Goal: Task Accomplishment & Management: Manage account settings

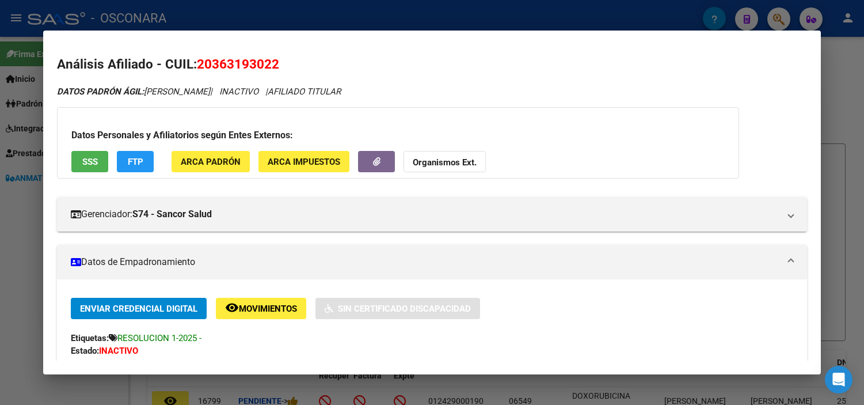
click at [842, 100] on div at bounding box center [432, 202] width 864 height 405
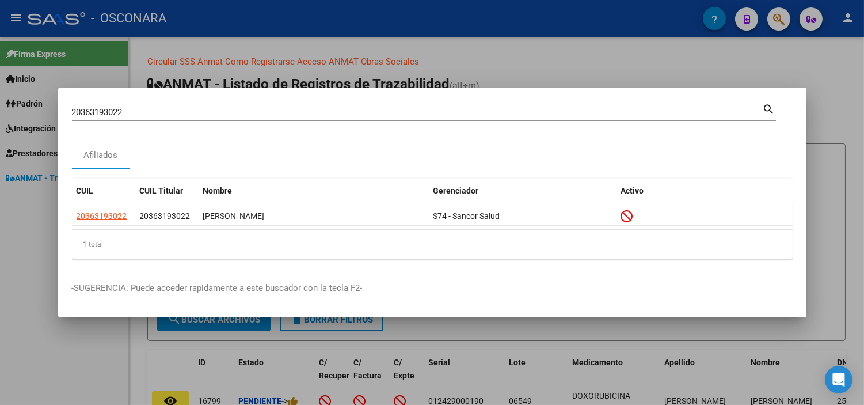
click at [842, 100] on div at bounding box center [432, 202] width 864 height 405
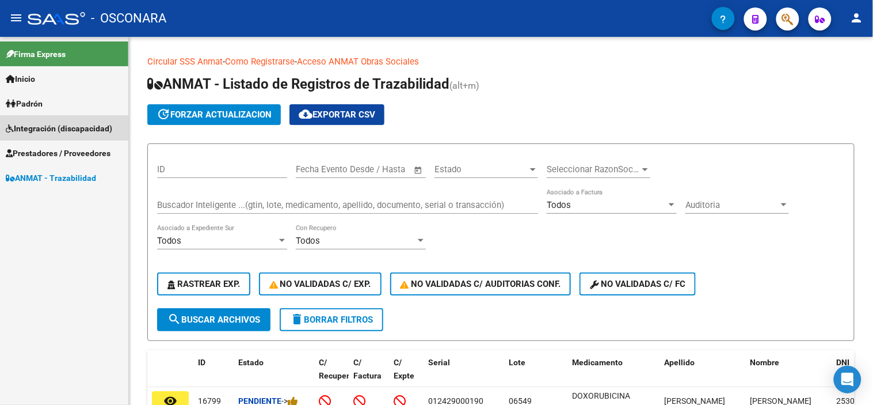
click at [59, 133] on span "Integración (discapacidad)" at bounding box center [59, 128] width 107 height 13
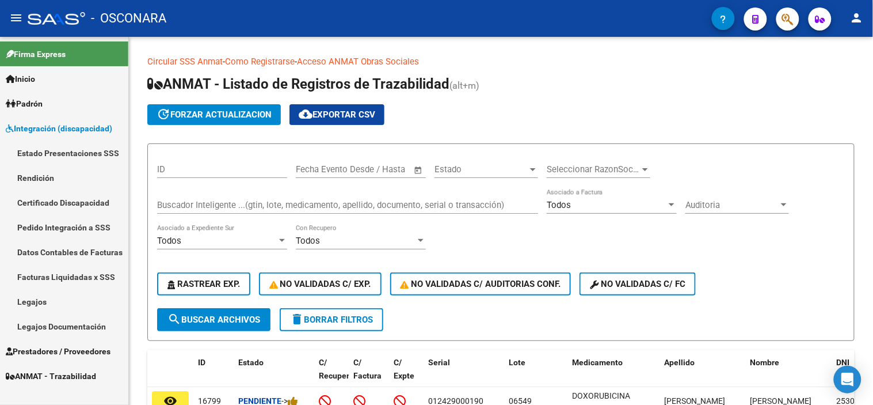
click at [47, 300] on link "Legajos" at bounding box center [64, 301] width 128 height 25
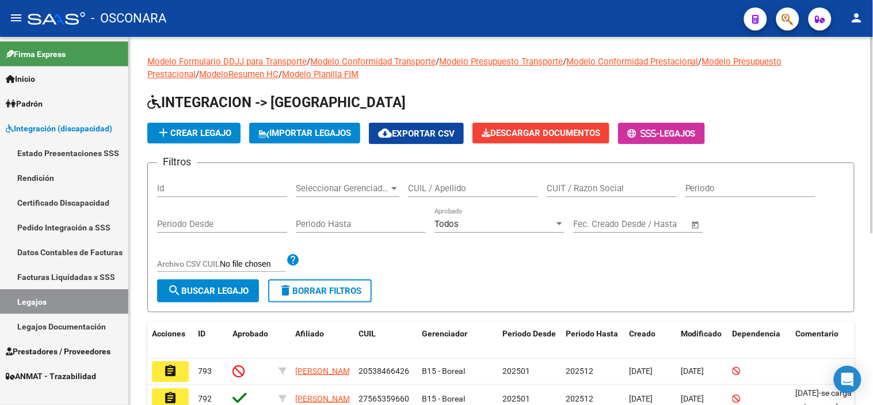
click at [204, 191] on input "Id" at bounding box center [222, 188] width 130 height 10
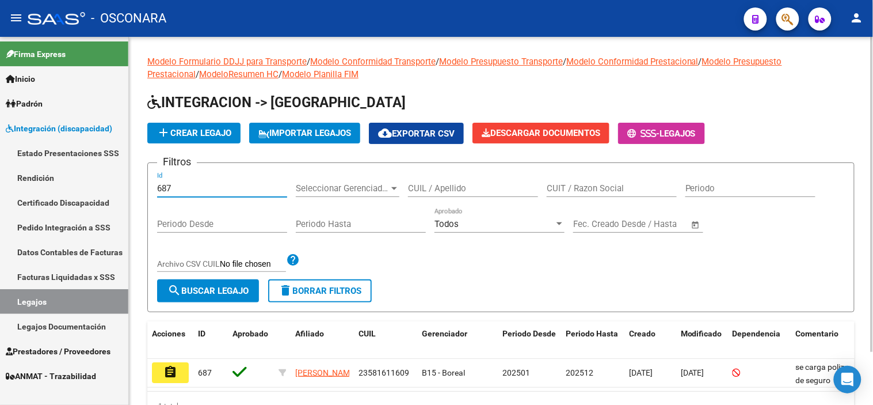
scroll to position [62, 0]
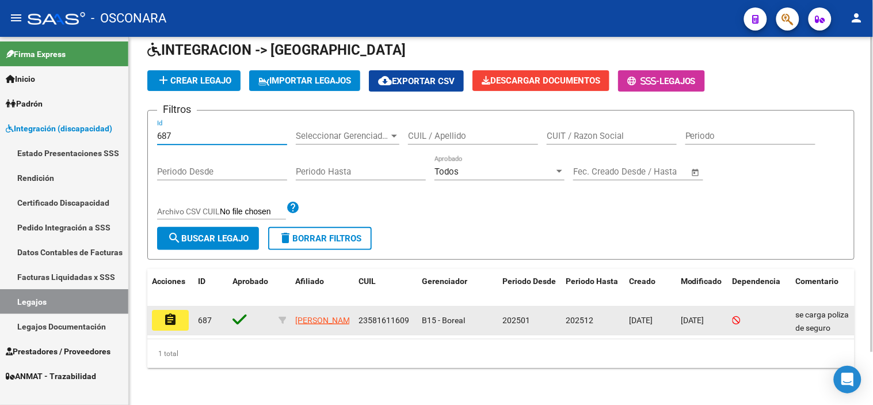
type input "687"
click at [177, 313] on mat-icon "assignment" at bounding box center [170, 320] width 14 height 14
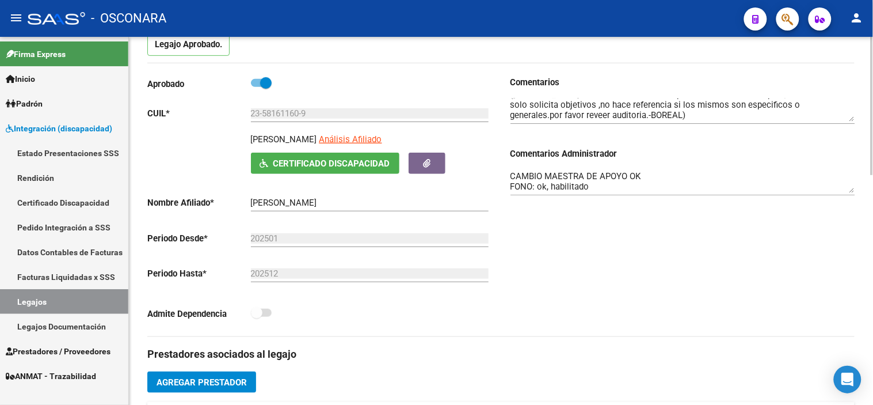
scroll to position [128, 0]
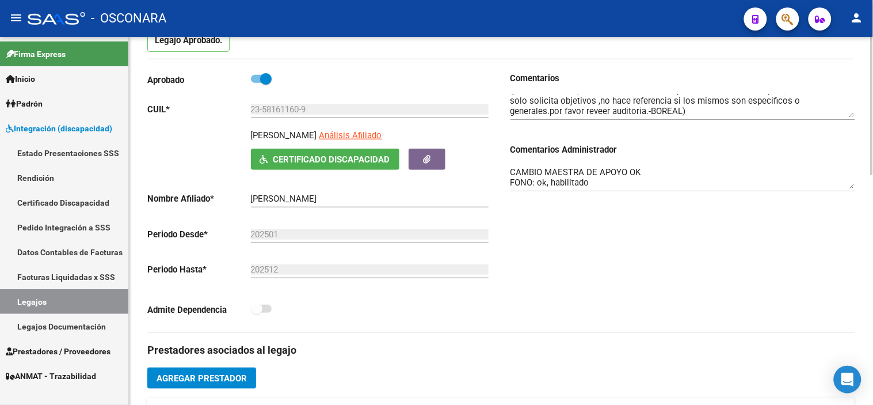
click at [634, 176] on textarea "CAMBIO MAESTRA DE APOYO OK FONO: ok, habilitado PSICOMOT: habilitado hasta 07/2…" at bounding box center [683, 177] width 345 height 23
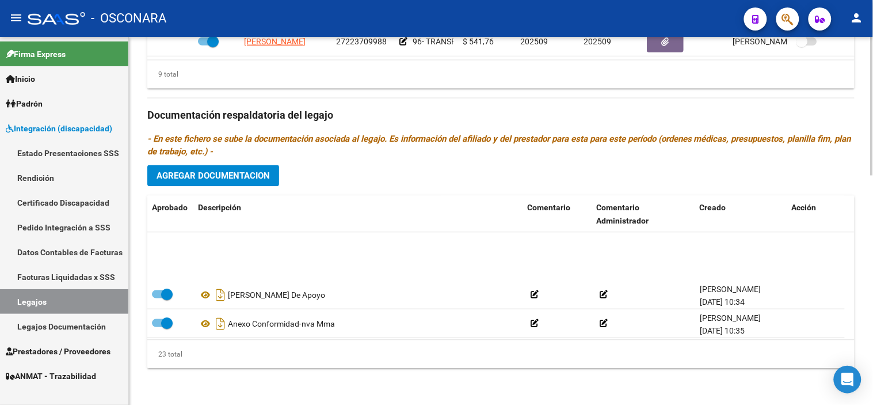
scroll to position [558, 0]
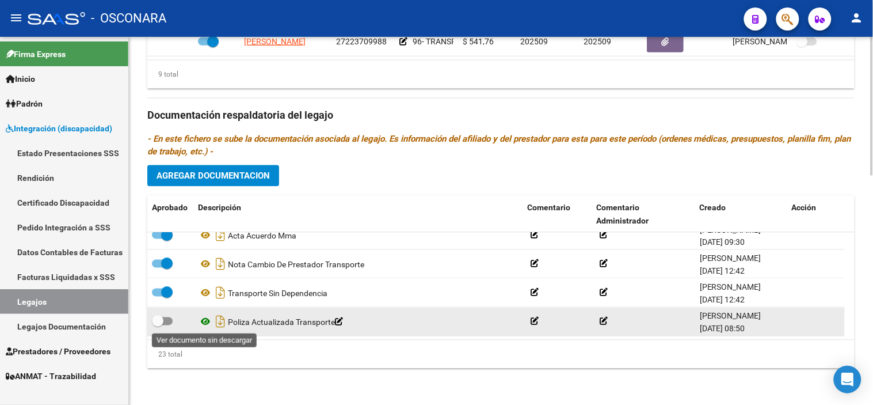
click at [203, 318] on icon at bounding box center [205, 321] width 15 height 14
click at [226, 318] on icon "Descargar documento" at bounding box center [220, 321] width 15 height 18
click at [155, 325] on span at bounding box center [158, 321] width 12 height 12
click at [157, 325] on input "checkbox" at bounding box center [157, 325] width 1 height 1
checkbox input "true"
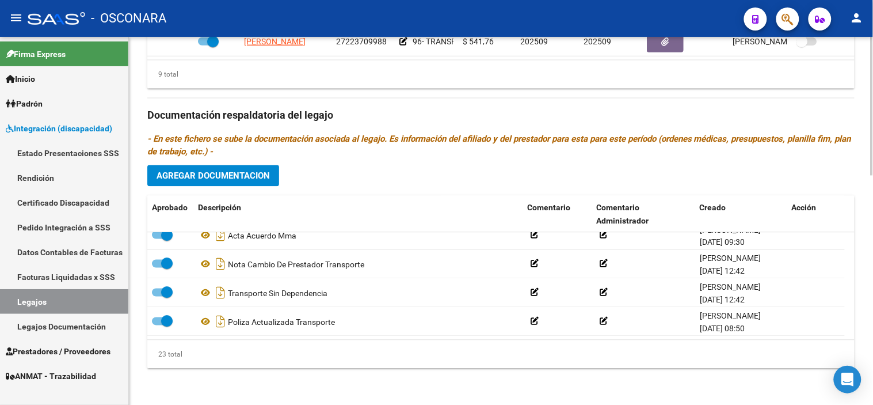
click at [467, 116] on h3 "Documentación respaldatoria del legajo" at bounding box center [501, 115] width 708 height 16
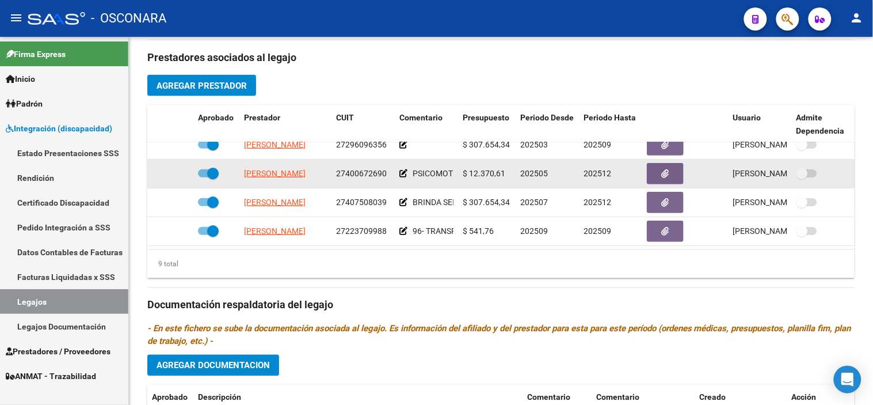
scroll to position [548, 0]
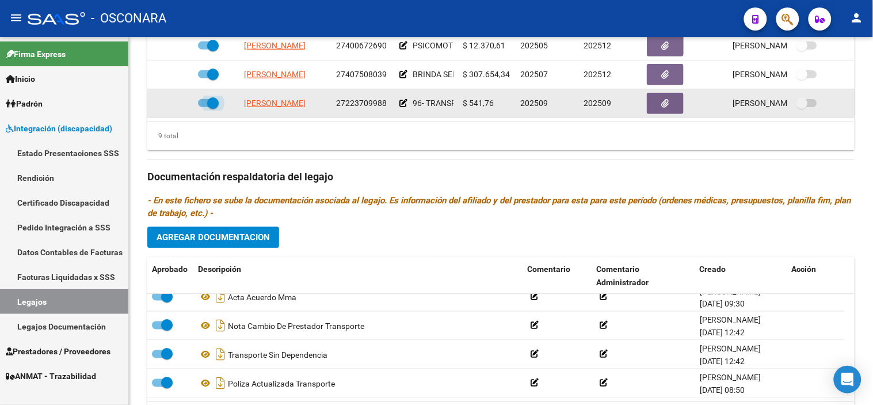
click at [214, 97] on span at bounding box center [213, 103] width 12 height 12
click at [204, 107] on input "checkbox" at bounding box center [203, 107] width 1 height 1
checkbox input "false"
click at [176, 99] on icon at bounding box center [177, 103] width 8 height 8
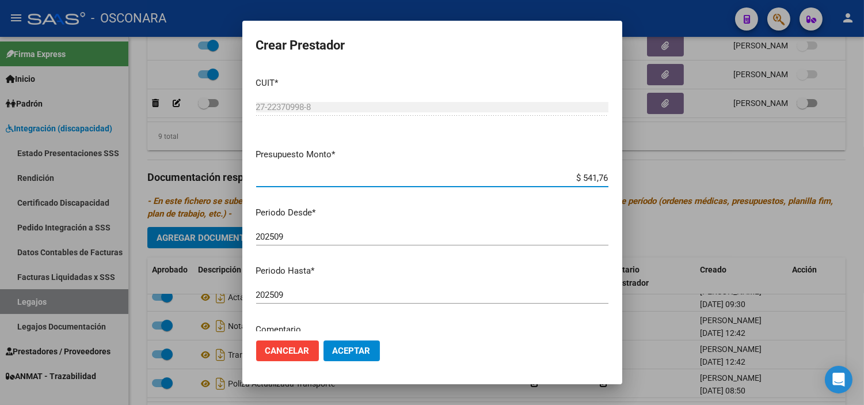
click at [335, 296] on input "202509" at bounding box center [432, 295] width 352 height 10
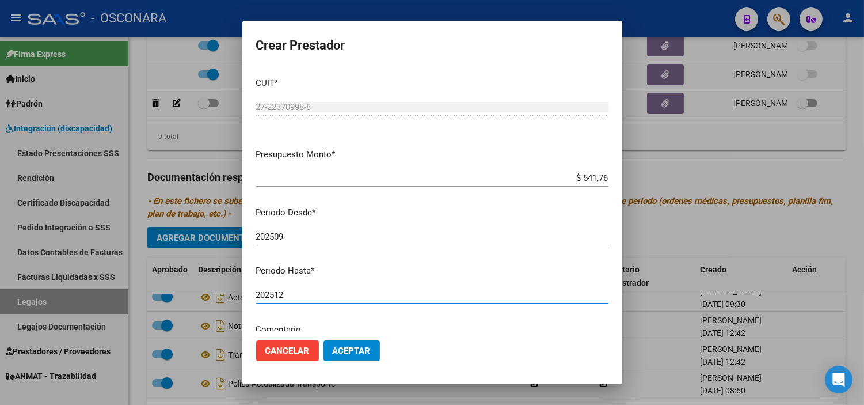
type input "202512"
click at [342, 355] on span "Aceptar" at bounding box center [352, 350] width 38 height 10
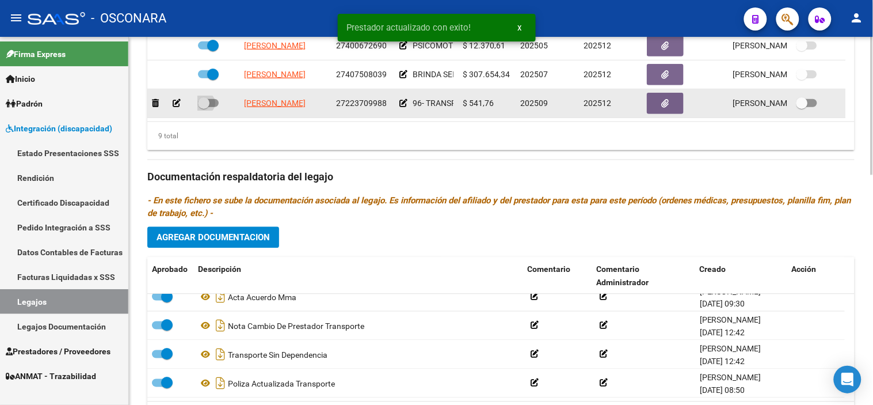
click at [207, 97] on span at bounding box center [204, 103] width 12 height 12
click at [204, 107] on input "checkbox" at bounding box center [203, 107] width 1 height 1
checkbox input "true"
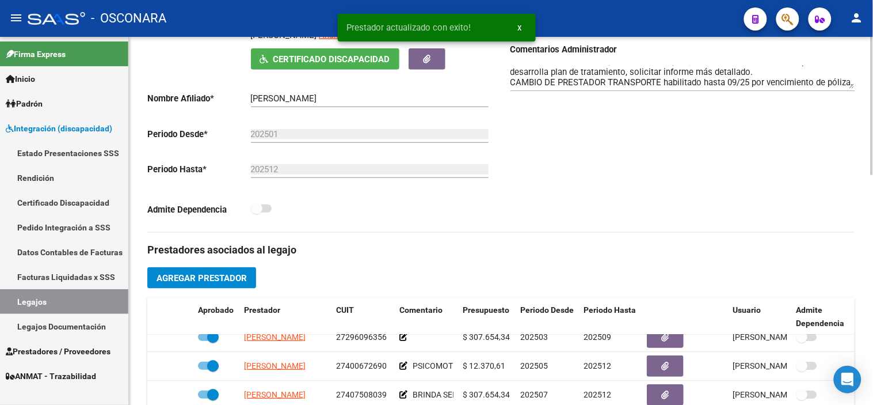
scroll to position [0, 0]
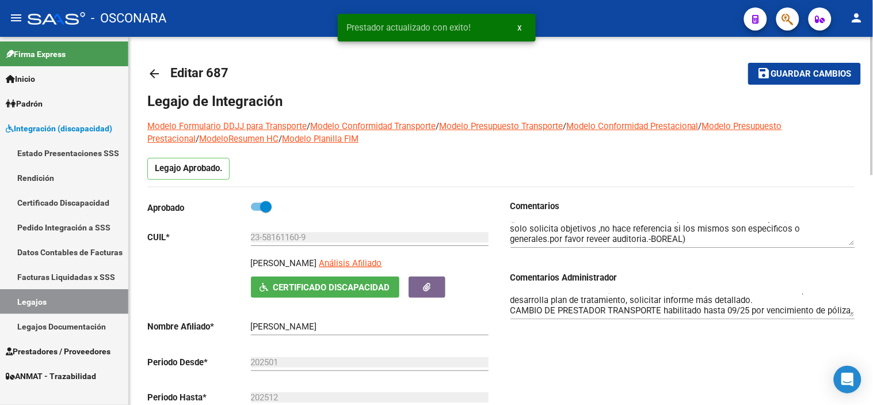
drag, startPoint x: 778, startPoint y: 72, endPoint x: 769, endPoint y: 88, distance: 18.1
click at [778, 72] on span "Guardar cambios" at bounding box center [811, 74] width 81 height 10
click at [560, 304] on textarea "CAMBIO MAESTRA DE APOYO OK FONO: ok, habilitado PSICOMOT: habilitado hasta 07/2…" at bounding box center [683, 305] width 345 height 23
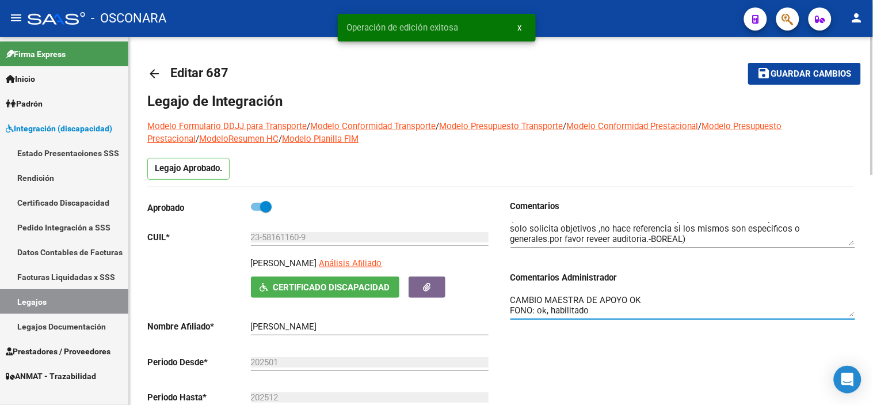
scroll to position [93, 0]
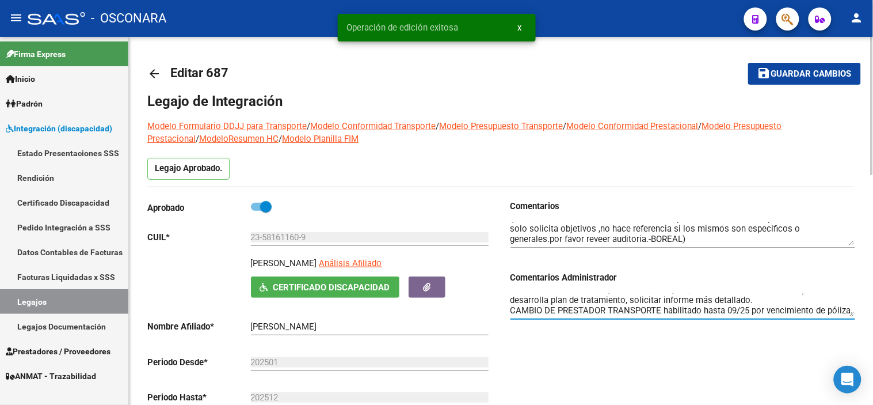
drag, startPoint x: 540, startPoint y: 309, endPoint x: 636, endPoint y: 347, distance: 102.6
click at [636, 347] on div "Comentarios Comentarios Administrador CAMBIO MAESTRA DE APOYO OK FONO: ok, habi…" at bounding box center [678, 330] width 354 height 260
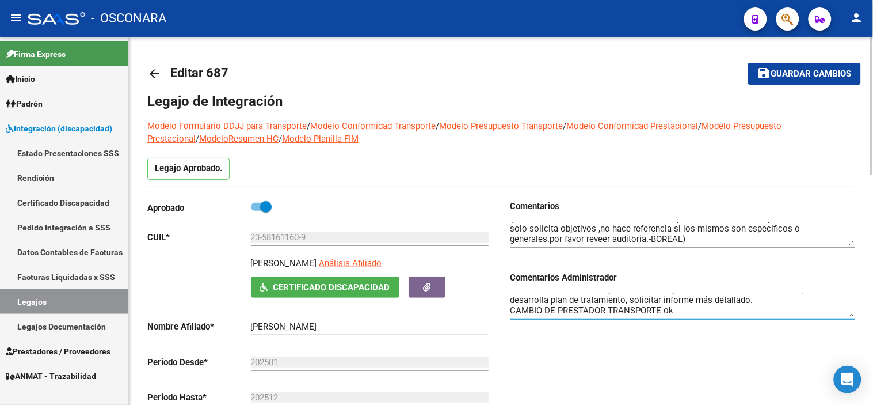
scroll to position [82, 0]
type textarea "CAMBIO MAESTRA DE APOYO OK FONO: ok, habilitado PSICOMOT: habilitado hasta 07/2…"
click at [791, 81] on button "save Guardar cambios" at bounding box center [804, 73] width 113 height 21
click at [760, 71] on mat-icon "save" at bounding box center [765, 73] width 14 height 14
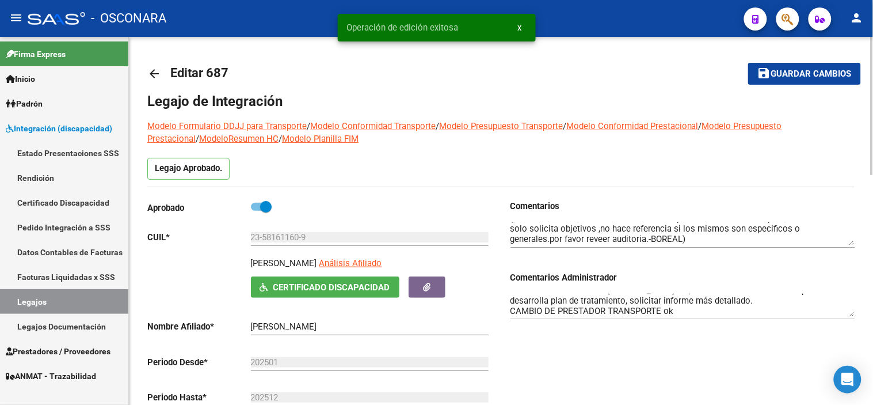
click at [154, 74] on mat-icon "arrow_back" at bounding box center [154, 74] width 14 height 14
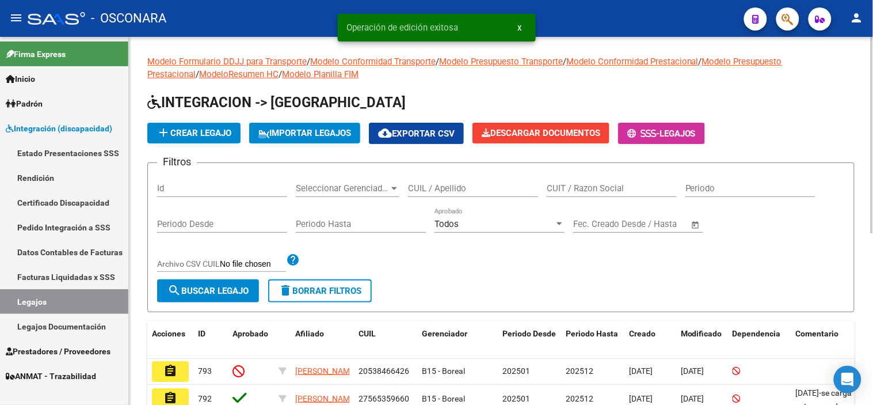
click at [222, 183] on input "Id" at bounding box center [222, 188] width 130 height 10
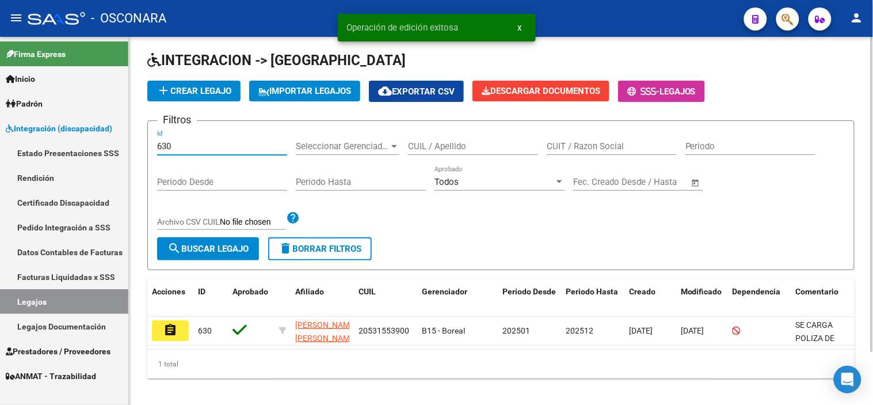
scroll to position [62, 0]
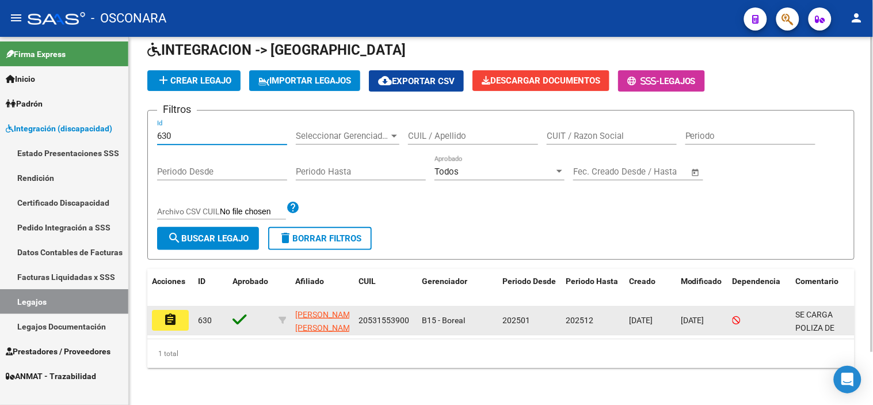
type input "630"
click at [167, 313] on mat-icon "assignment" at bounding box center [170, 320] width 14 height 14
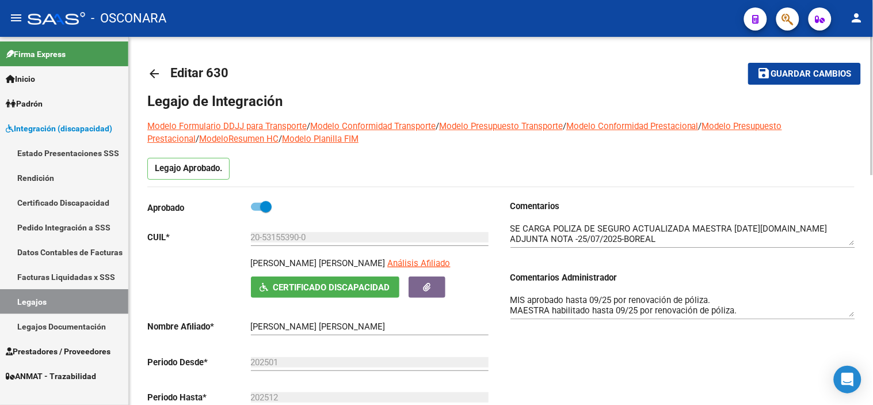
click at [588, 341] on div "Comentarios Comentarios Administrador MIS aprobado hasta 09/25 por renovación d…" at bounding box center [678, 330] width 354 height 260
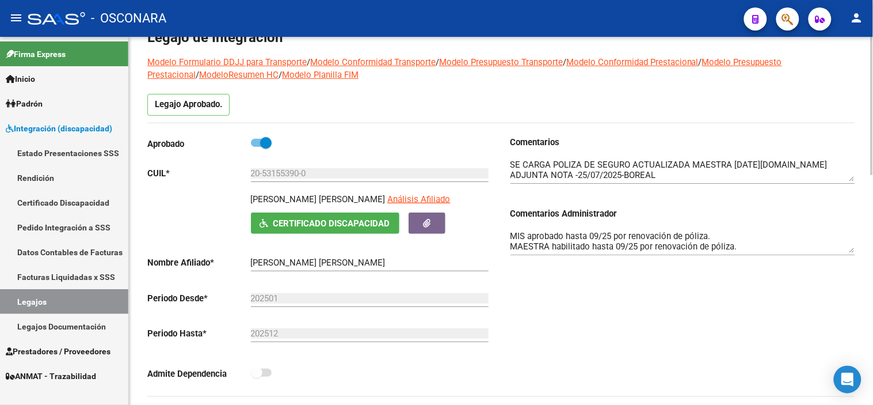
click at [574, 239] on textarea "MIS aprobado hasta 09/25 por renovación de póliza. MAESTRA habilitado hasta 09/…" at bounding box center [683, 241] width 345 height 23
click at [633, 336] on div "Comentarios Comentarios Administrador MIS aprobado hasta 09/25 por renovación d…" at bounding box center [678, 266] width 354 height 260
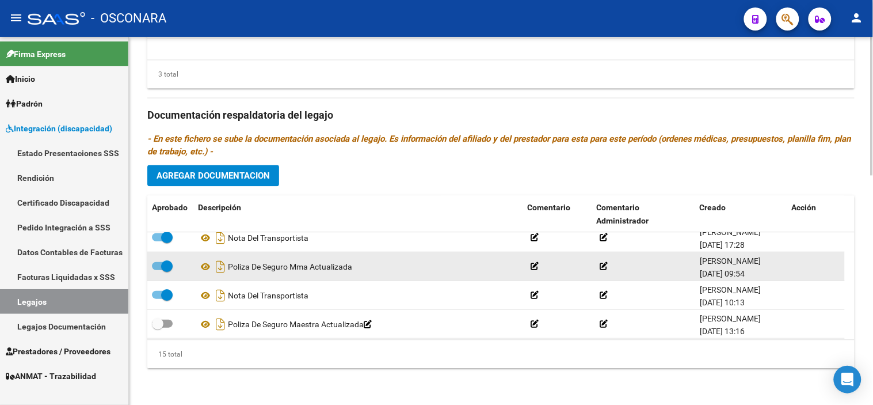
scroll to position [328, 0]
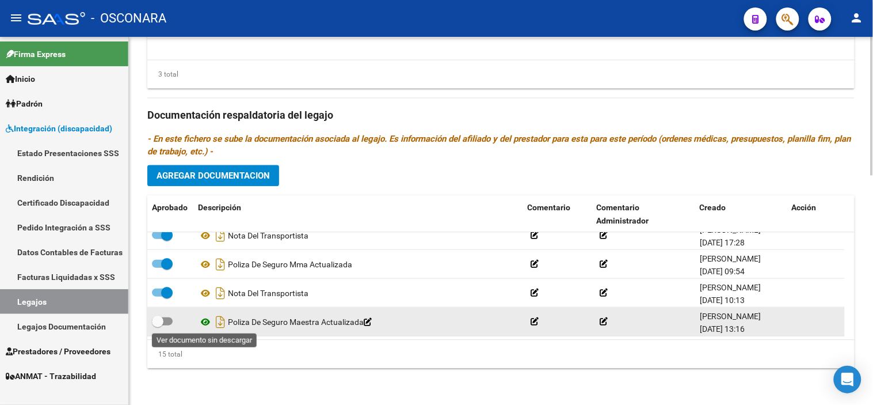
click at [206, 320] on icon at bounding box center [205, 321] width 15 height 14
click at [158, 315] on span at bounding box center [158, 321] width 12 height 12
click at [158, 325] on input "checkbox" at bounding box center [157, 325] width 1 height 1
checkbox input "true"
click at [222, 320] on icon "Descargar documento" at bounding box center [220, 321] width 15 height 18
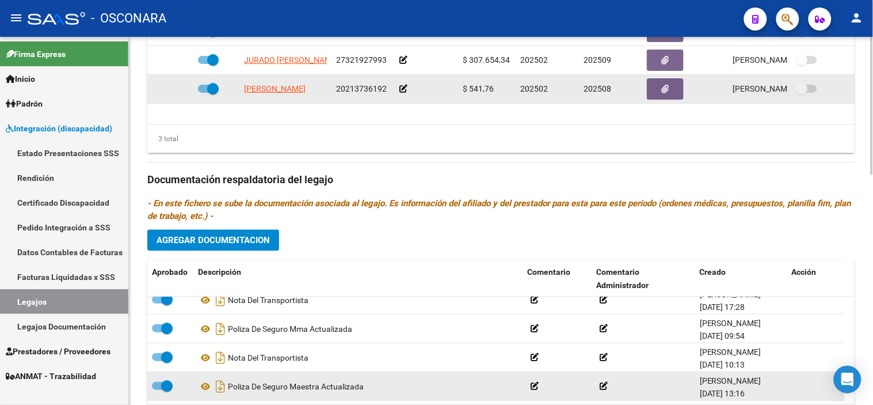
scroll to position [420, 0]
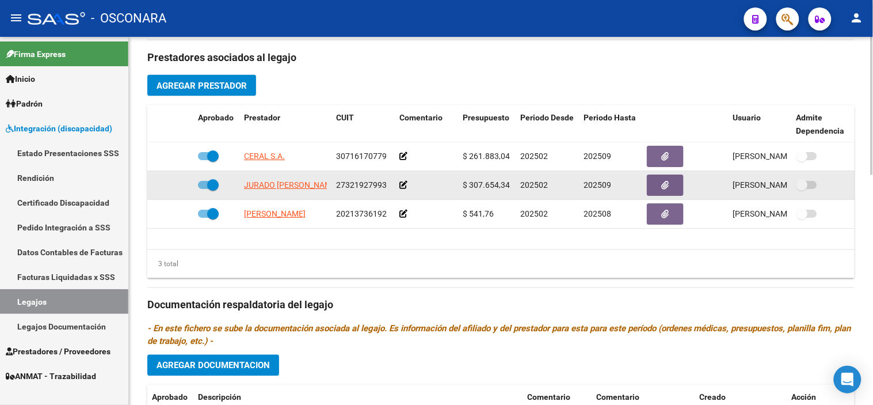
click at [219, 186] on div at bounding box center [216, 185] width 37 height 15
click at [213, 188] on span at bounding box center [213, 185] width 12 height 12
click at [204, 189] on input "checkbox" at bounding box center [203, 189] width 1 height 1
checkbox input "false"
click at [176, 183] on icon at bounding box center [177, 185] width 8 height 8
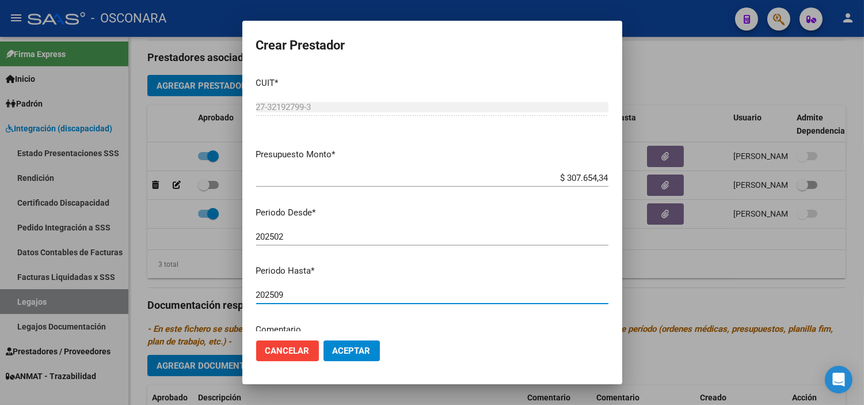
click at [321, 291] on input "202509" at bounding box center [432, 295] width 352 height 10
type input "202510"
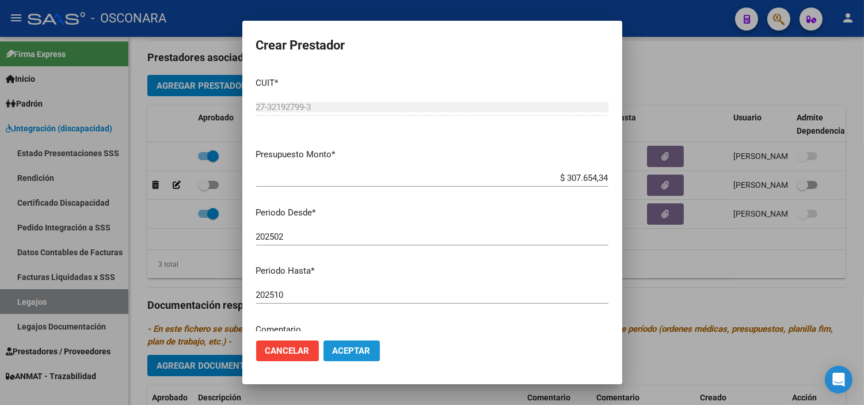
click at [359, 354] on span "Aceptar" at bounding box center [352, 350] width 38 height 10
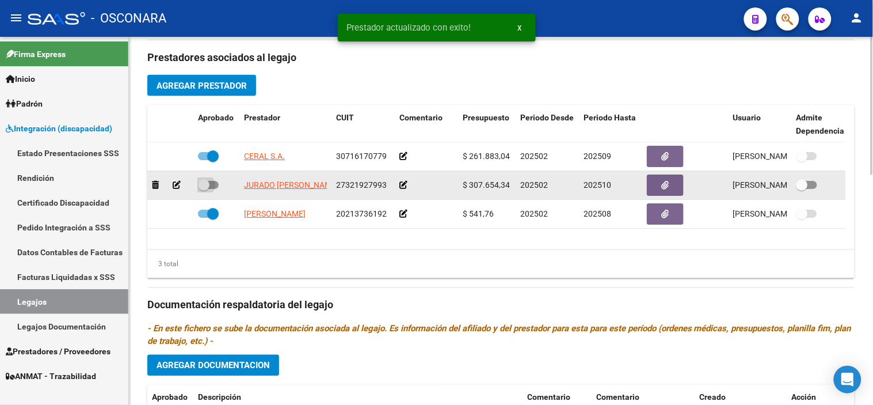
click at [199, 189] on span at bounding box center [204, 185] width 12 height 12
click at [203, 189] on input "checkbox" at bounding box center [203, 189] width 1 height 1
checkbox input "true"
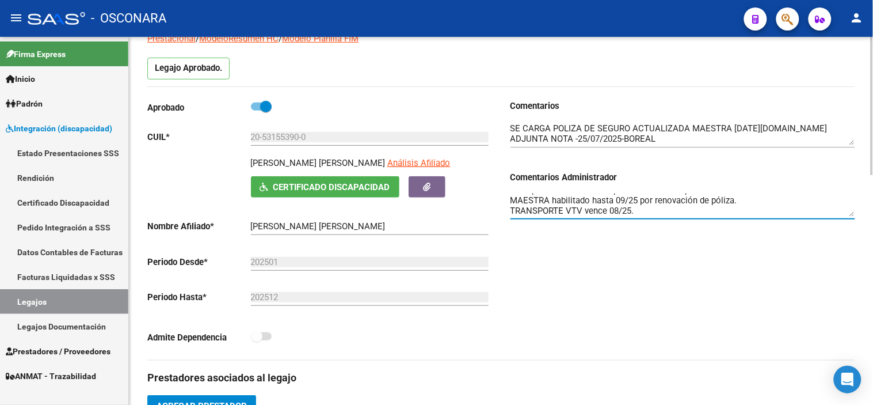
scroll to position [0, 0]
drag, startPoint x: 625, startPoint y: 202, endPoint x: 614, endPoint y: 205, distance: 10.8
click at [614, 205] on textarea "MIS aprobado hasta 09/25 por renovación de póliza. MAESTRA habilitado hasta 09/…" at bounding box center [683, 204] width 345 height 23
type textarea "MIS aprobado hasta 09/25 por renovación de póliza. MAESTRA habilitado hasta 10/…"
click at [784, 256] on div "Comentarios Comentarios Administrador MIS aprobado hasta 09/25 por renovación d…" at bounding box center [678, 230] width 354 height 260
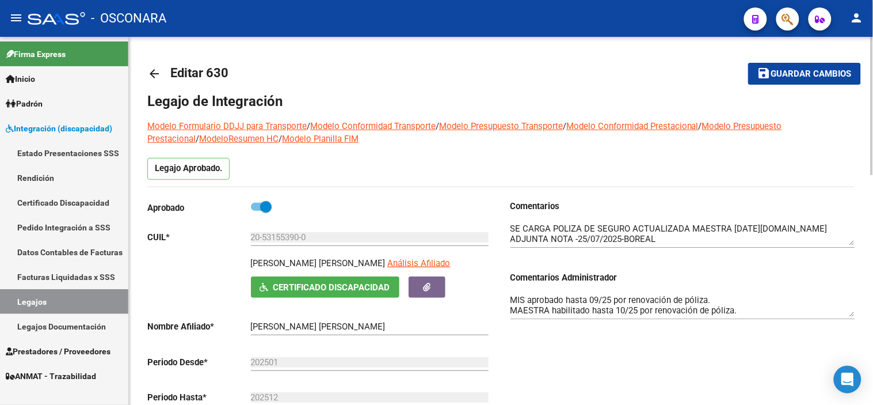
click at [812, 73] on span "Guardar cambios" at bounding box center [811, 74] width 81 height 10
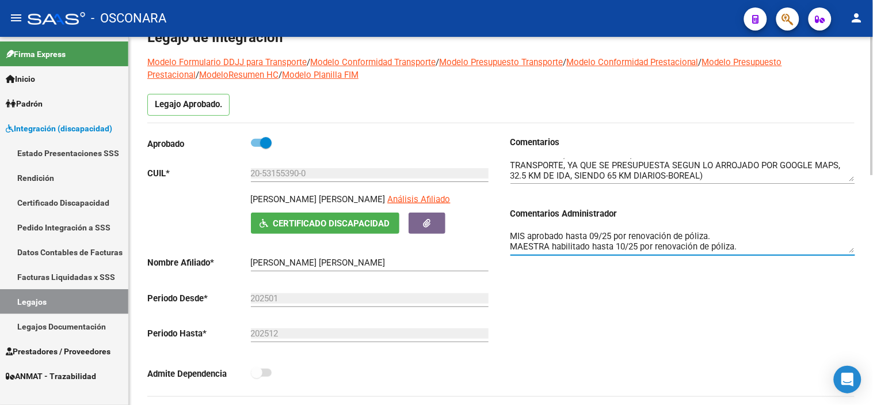
drag, startPoint x: 743, startPoint y: 235, endPoint x: 505, endPoint y: 242, distance: 238.4
click at [505, 242] on div "Comentarios Comentarios Administrador MIS aprobado hasta 09/25 por renovación d…" at bounding box center [678, 266] width 354 height 260
click at [640, 313] on div "Comentarios Comentarios Administrador MIS aprobado hasta 09/25 por renovación d…" at bounding box center [678, 266] width 354 height 260
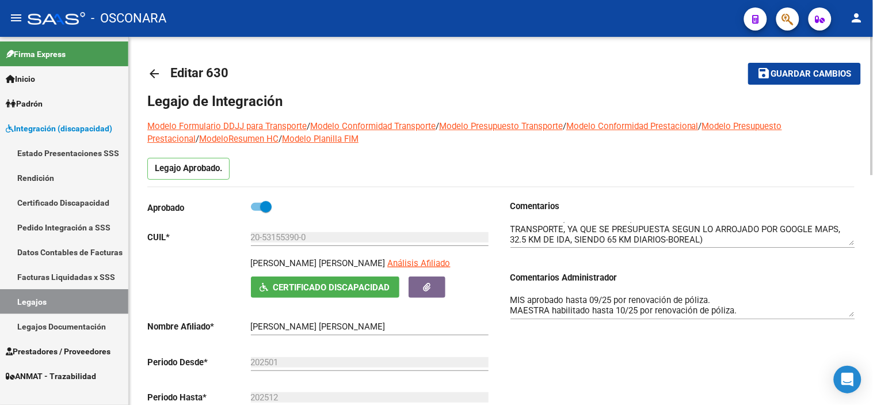
click at [796, 68] on span "save Guardar cambios" at bounding box center [805, 73] width 94 height 10
click at [537, 347] on div "Comentarios Comentarios Administrador MIS aprobado hasta 09/25 por renovación d…" at bounding box center [678, 330] width 354 height 260
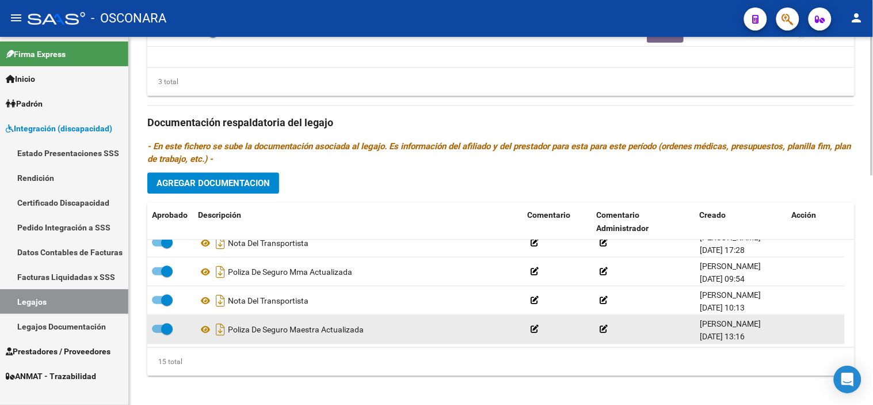
scroll to position [612, 0]
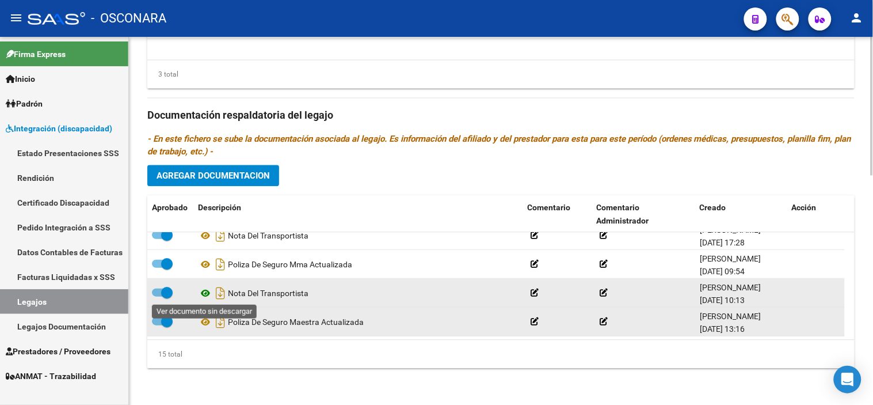
click at [209, 291] on icon at bounding box center [205, 293] width 15 height 14
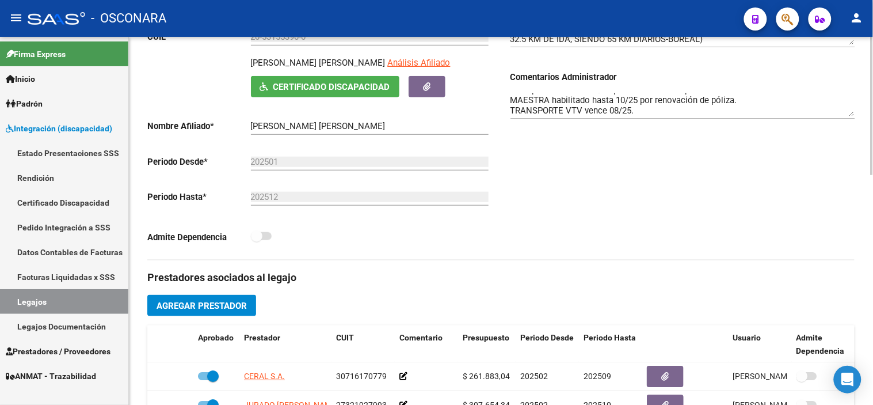
scroll to position [0, 0]
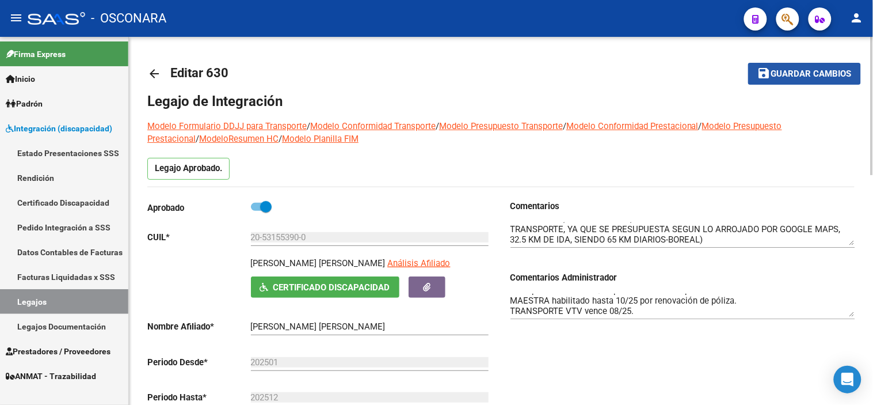
drag, startPoint x: 830, startPoint y: 66, endPoint x: 819, endPoint y: 82, distance: 20.0
click at [830, 66] on button "save Guardar cambios" at bounding box center [804, 73] width 113 height 21
click at [762, 67] on mat-icon "save" at bounding box center [765, 73] width 14 height 14
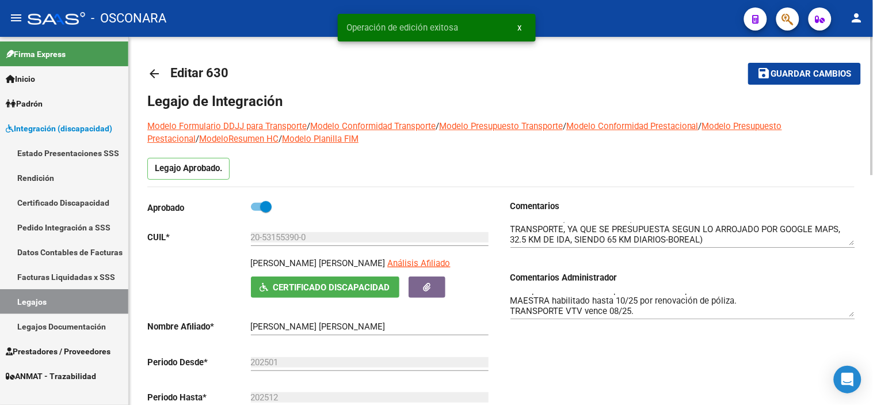
click at [152, 73] on mat-icon "arrow_back" at bounding box center [154, 74] width 14 height 14
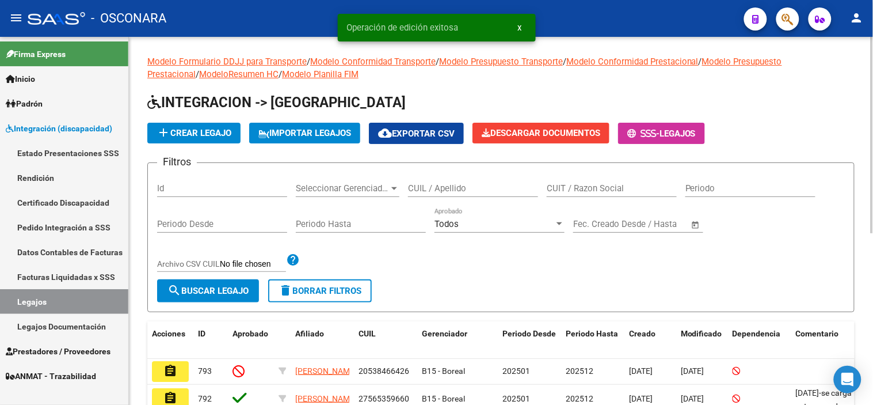
click at [217, 192] on input "Id" at bounding box center [222, 188] width 130 height 10
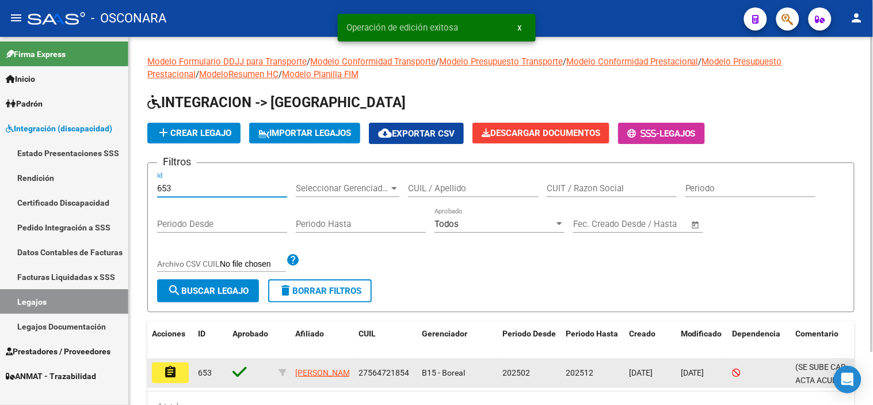
type input "653"
click at [173, 370] on mat-icon "assignment" at bounding box center [170, 372] width 14 height 14
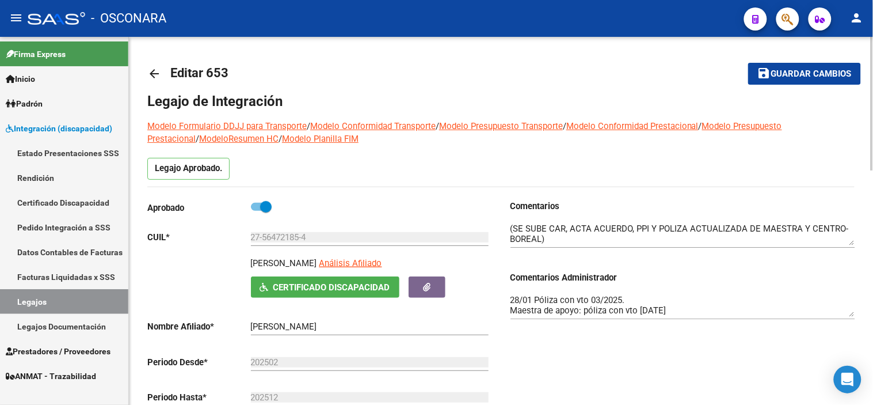
click at [550, 241] on textarea at bounding box center [683, 233] width 345 height 23
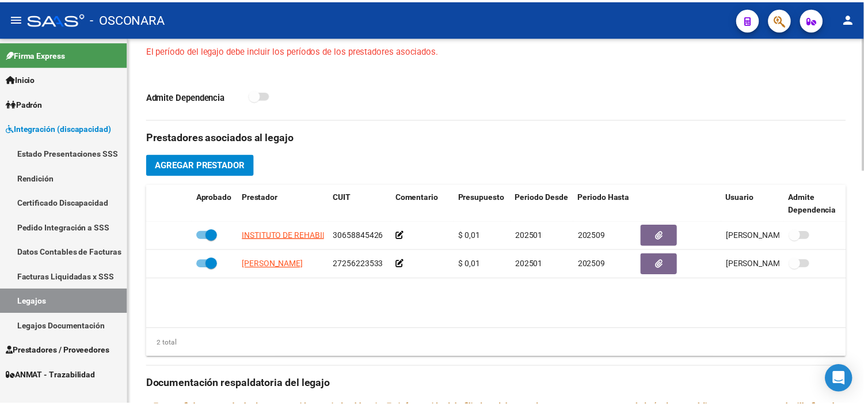
scroll to position [383, 0]
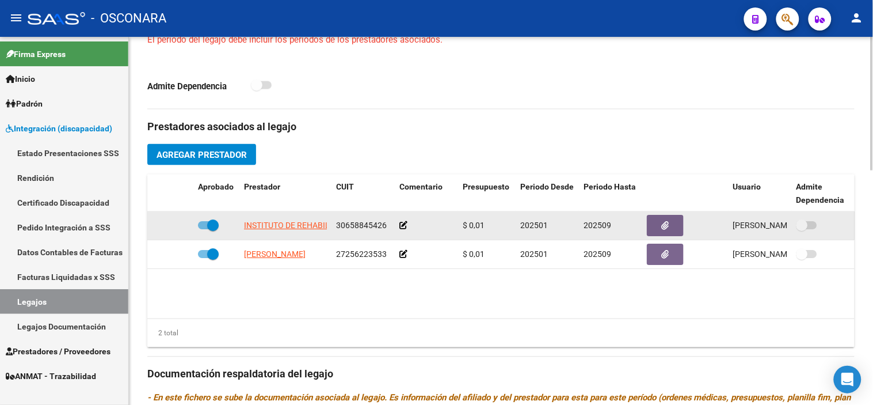
click at [203, 225] on span at bounding box center [208, 225] width 21 height 8
click at [203, 229] on input "checkbox" at bounding box center [203, 229] width 1 height 1
checkbox input "false"
click at [179, 226] on icon at bounding box center [177, 225] width 8 height 8
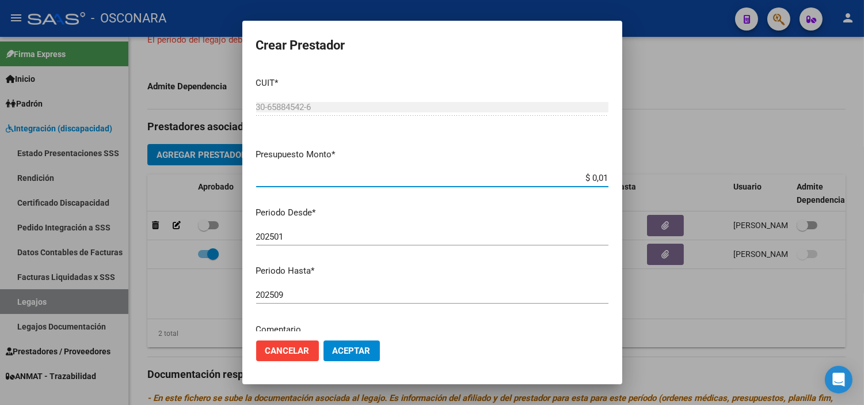
click at [349, 230] on div "202501 Ingresar el periodo" at bounding box center [432, 236] width 352 height 17
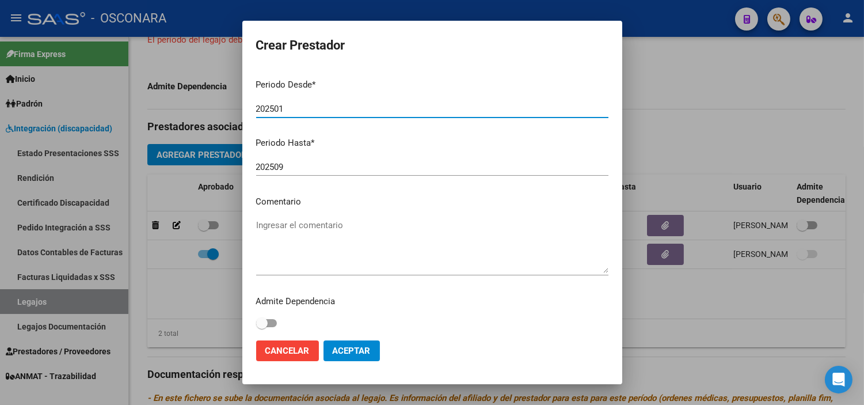
scroll to position [131, 0]
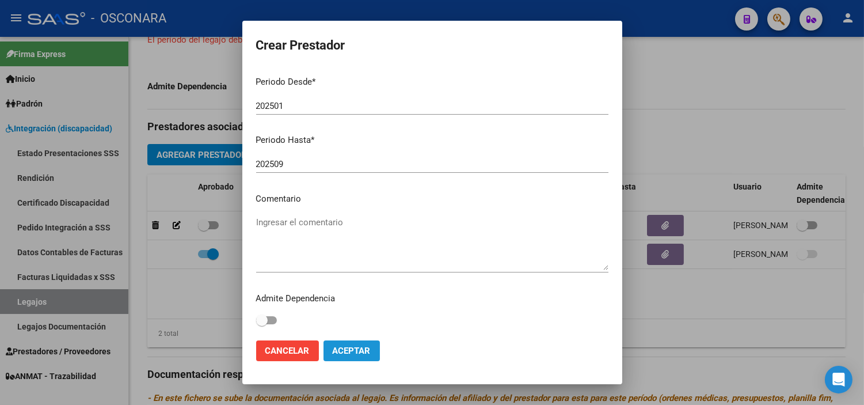
click at [355, 352] on span "Aceptar" at bounding box center [352, 350] width 38 height 10
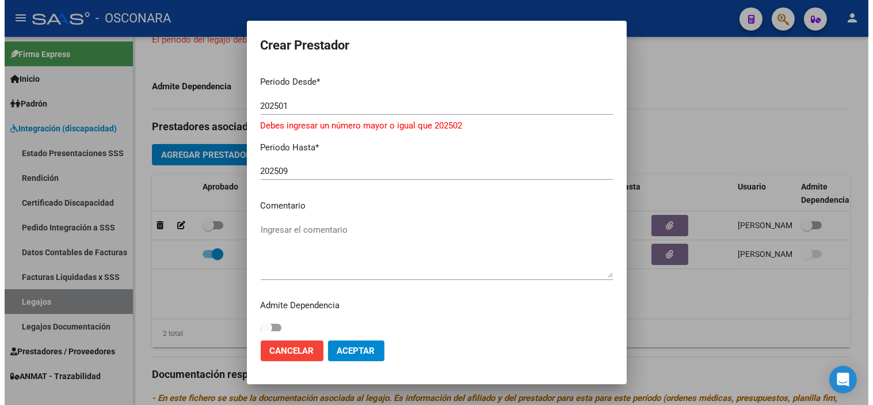
scroll to position [3, 0]
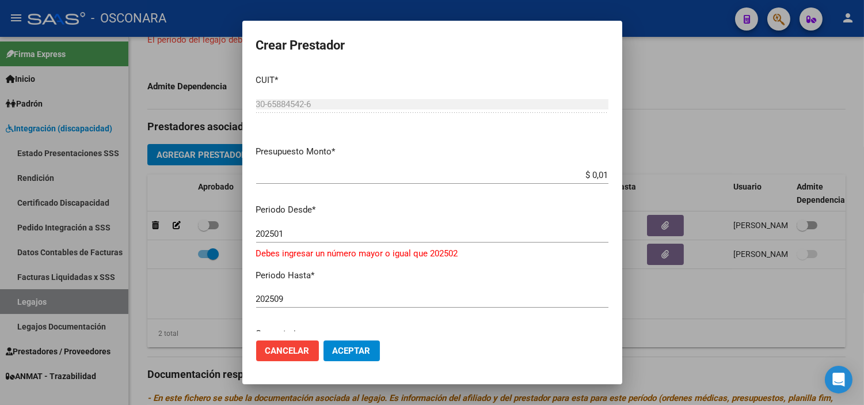
click at [296, 234] on input "202501" at bounding box center [432, 234] width 352 height 10
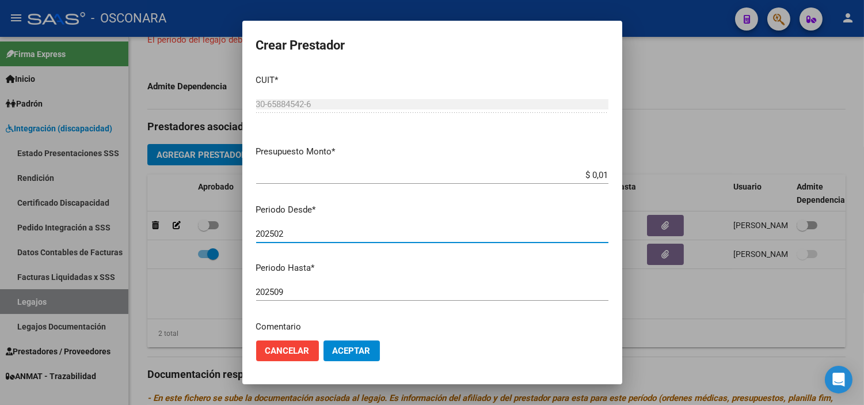
type input "202502"
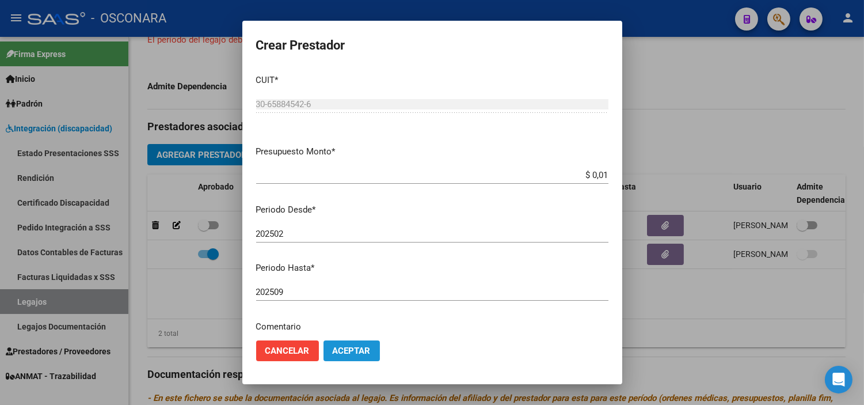
click at [332, 344] on button "Aceptar" at bounding box center [352, 350] width 56 height 21
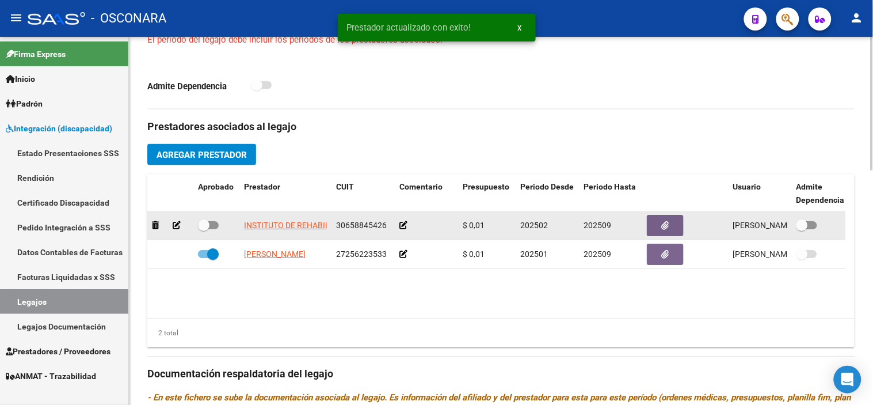
click at [211, 226] on span at bounding box center [208, 225] width 21 height 8
click at [204, 229] on input "checkbox" at bounding box center [203, 229] width 1 height 1
checkbox input "true"
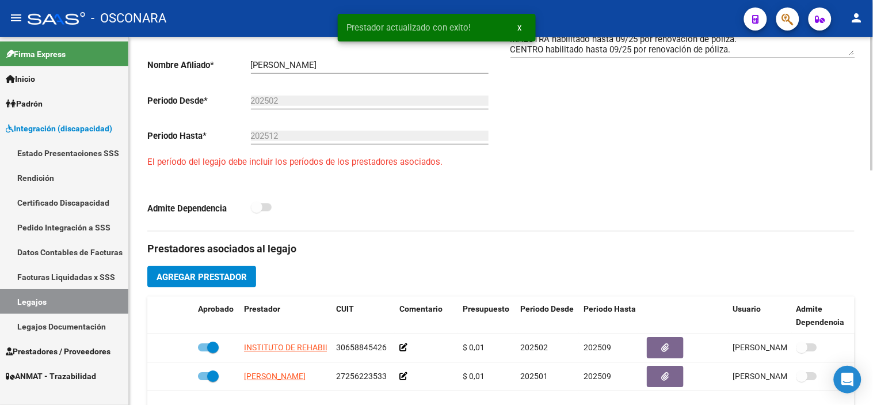
scroll to position [320, 0]
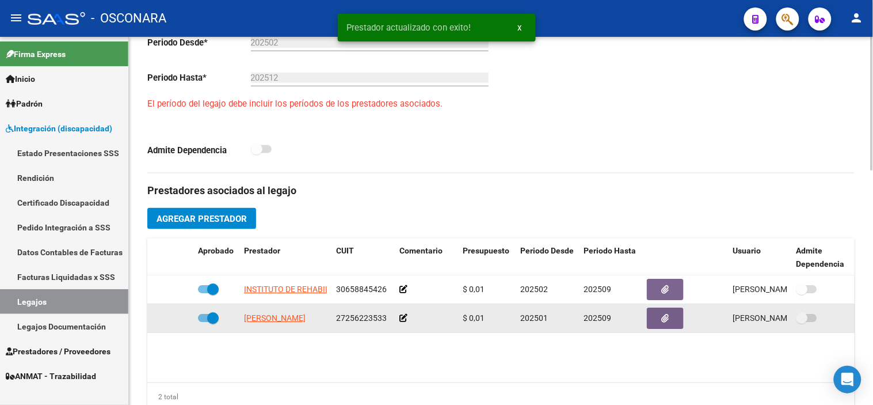
click at [211, 319] on span at bounding box center [213, 318] width 12 height 12
click at [204, 322] on input "checkbox" at bounding box center [203, 322] width 1 height 1
checkbox input "false"
click at [177, 320] on icon at bounding box center [177, 318] width 8 height 8
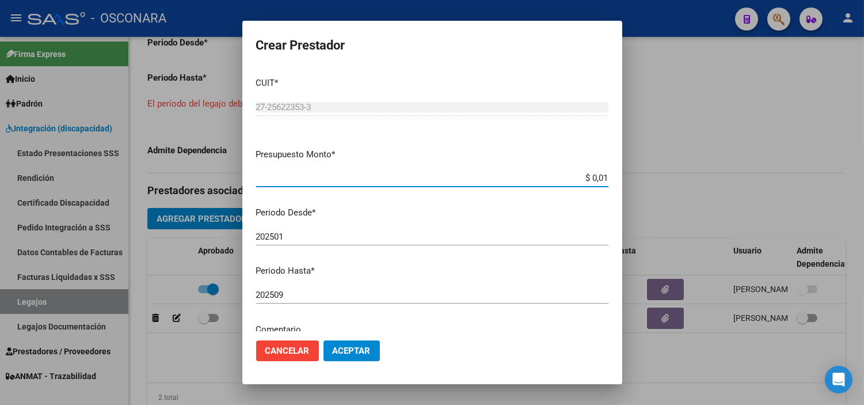
click at [334, 237] on input "202501" at bounding box center [432, 236] width 352 height 10
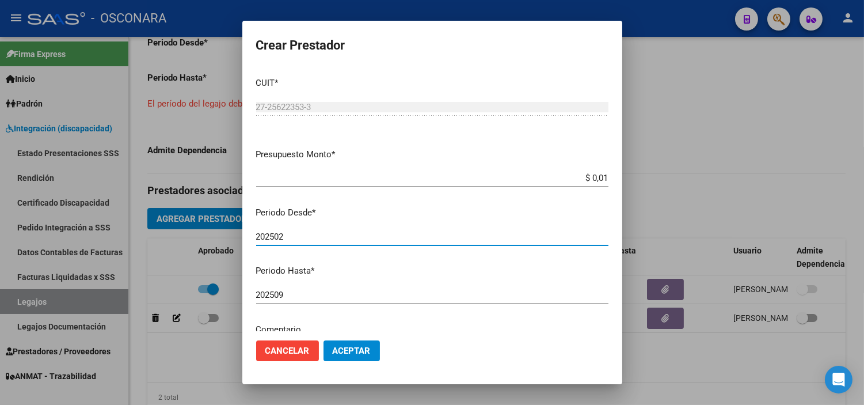
type input "202502"
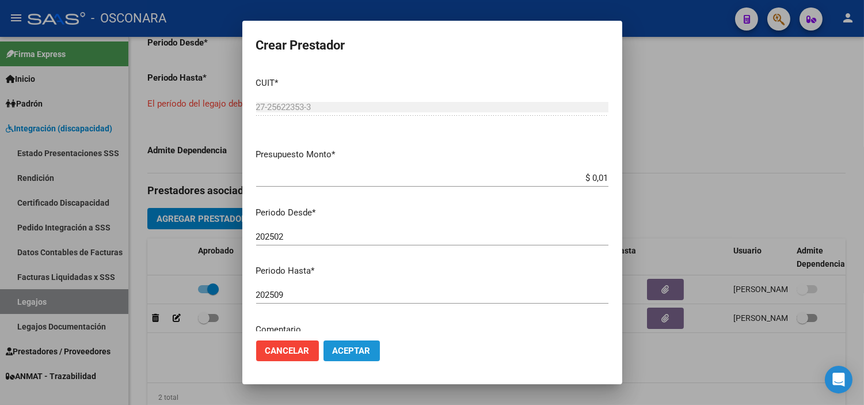
click at [348, 349] on span "Aceptar" at bounding box center [352, 350] width 38 height 10
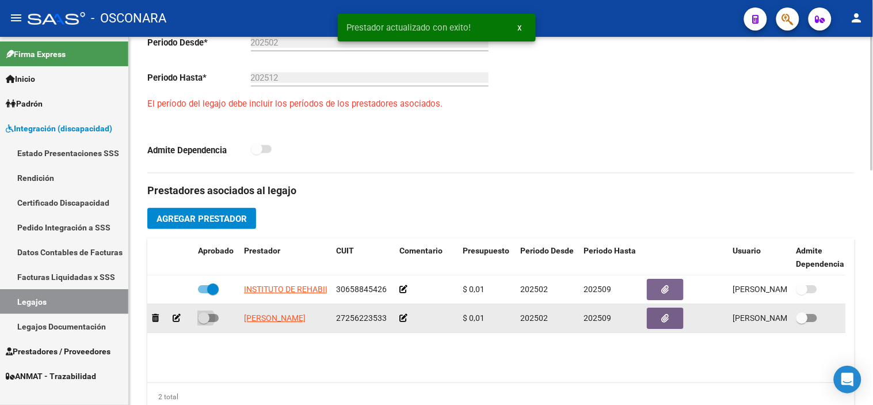
click at [205, 321] on span at bounding box center [204, 318] width 12 height 12
click at [204, 322] on input "checkbox" at bounding box center [203, 322] width 1 height 1
checkbox input "true"
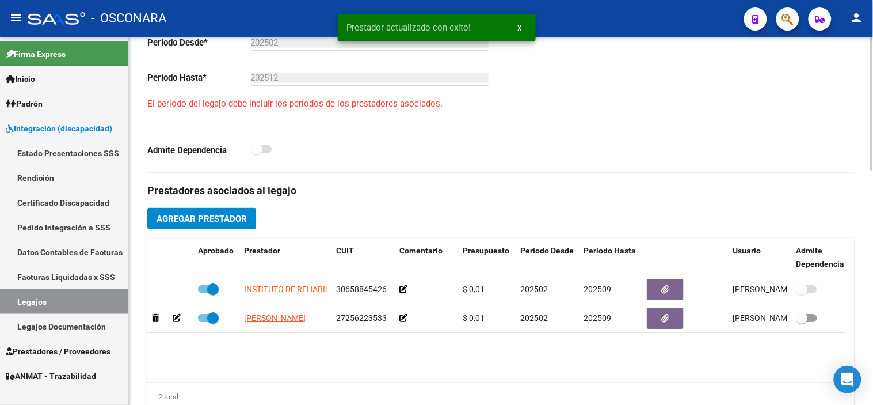
click at [474, 349] on datatable-body "INSTITUTO DE REHABILITACION E INTEGRACION DEL DISCAPACITADO DE RIVADAVIA [GEOGR…" at bounding box center [496, 328] width 698 height 107
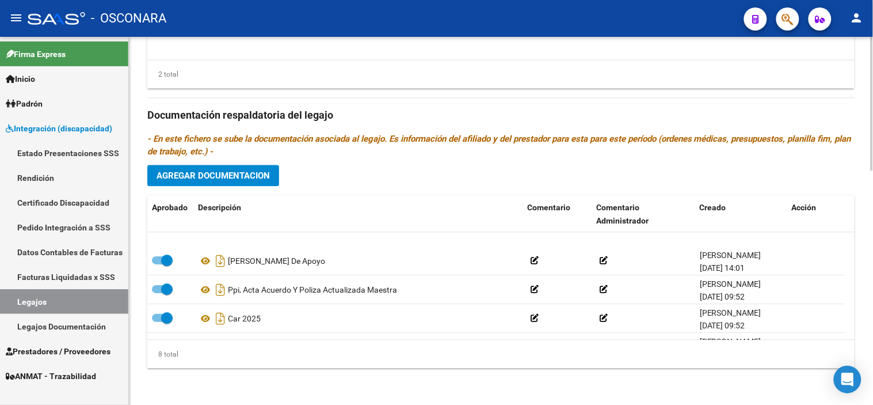
scroll to position [127, 0]
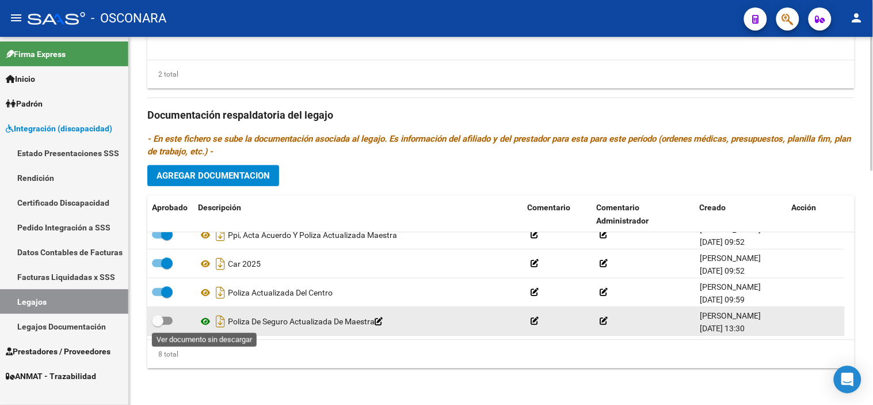
click at [203, 315] on icon at bounding box center [205, 321] width 15 height 14
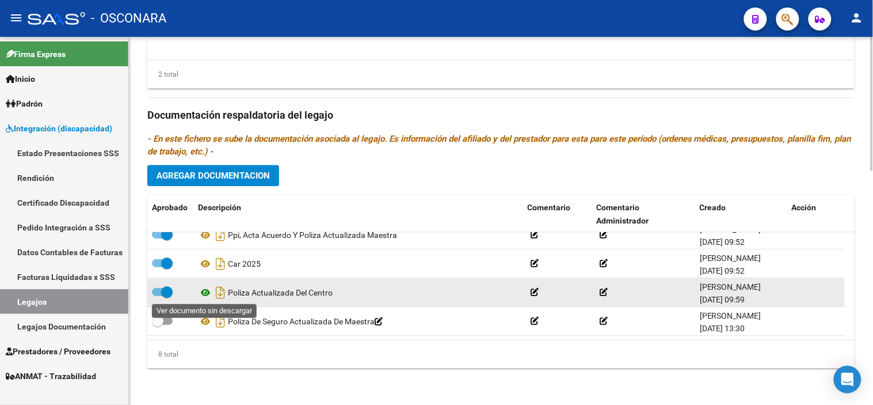
click at [208, 290] on icon at bounding box center [205, 293] width 15 height 14
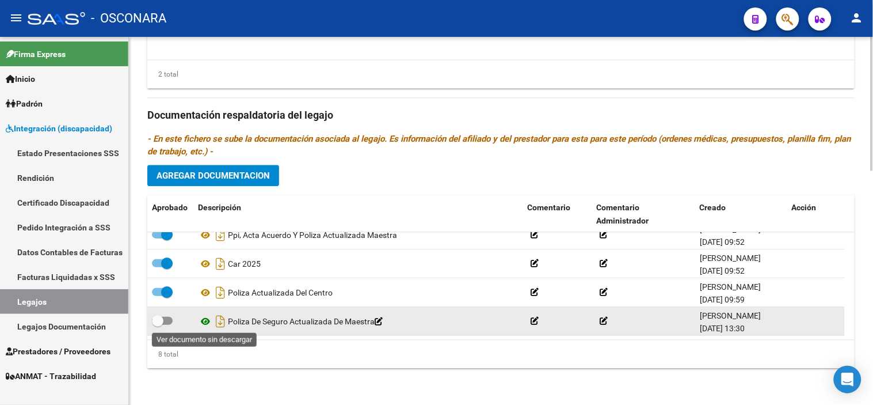
click at [199, 318] on icon at bounding box center [205, 321] width 15 height 14
click at [220, 323] on icon "Descargar documento" at bounding box center [220, 321] width 15 height 18
click at [159, 322] on span at bounding box center [158, 321] width 12 height 12
click at [158, 325] on input "checkbox" at bounding box center [157, 325] width 1 height 1
checkbox input "true"
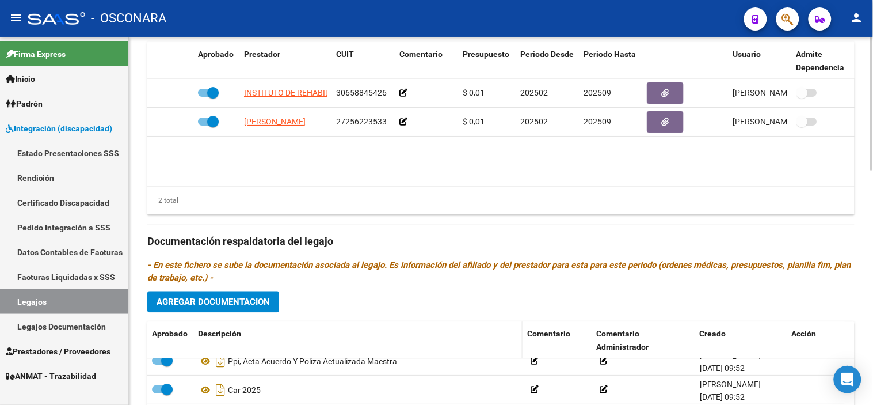
scroll to position [452, 0]
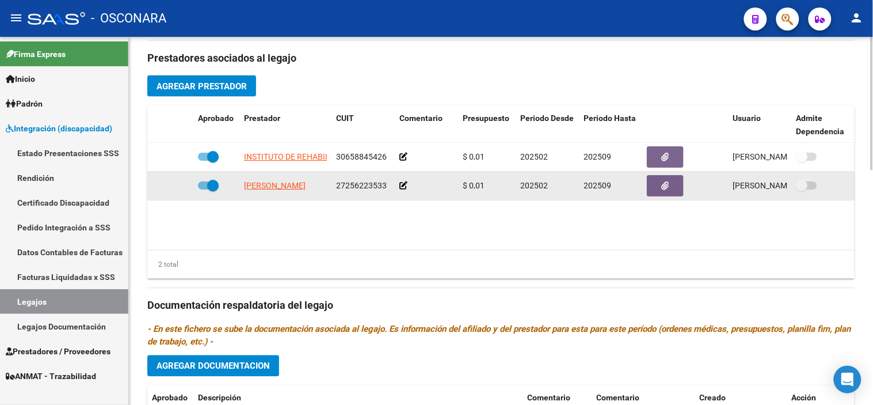
click at [211, 183] on span at bounding box center [213, 186] width 12 height 12
click at [204, 189] on input "checkbox" at bounding box center [203, 189] width 1 height 1
checkbox input "false"
click at [177, 185] on icon at bounding box center [177, 185] width 8 height 8
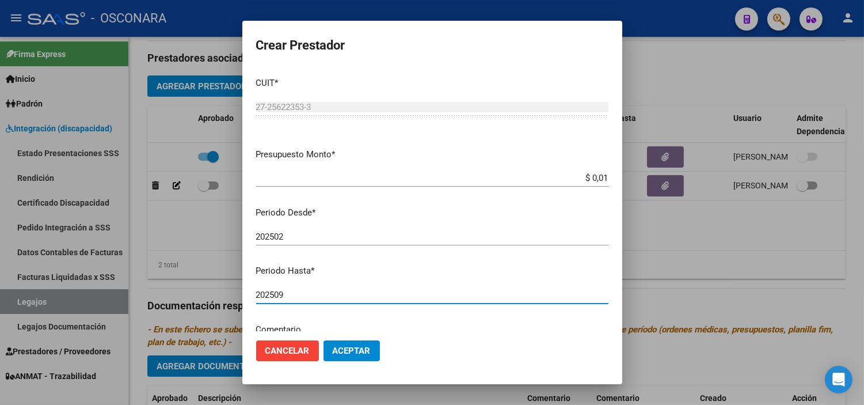
click at [349, 295] on input "202509" at bounding box center [432, 295] width 352 height 10
type input "202512"
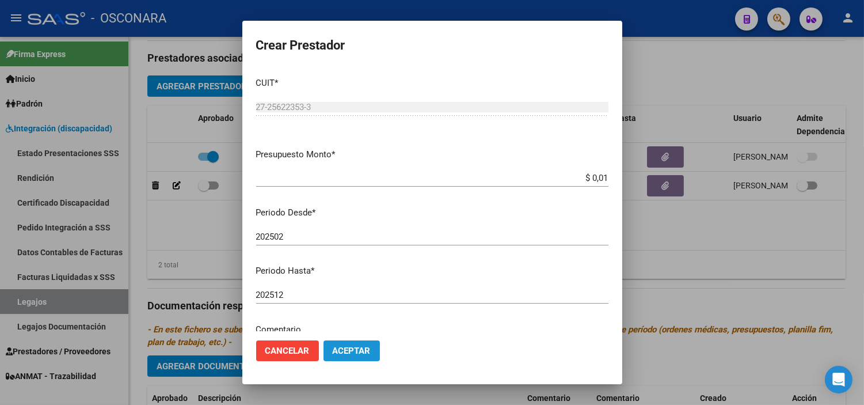
click at [349, 357] on button "Aceptar" at bounding box center [352, 350] width 56 height 21
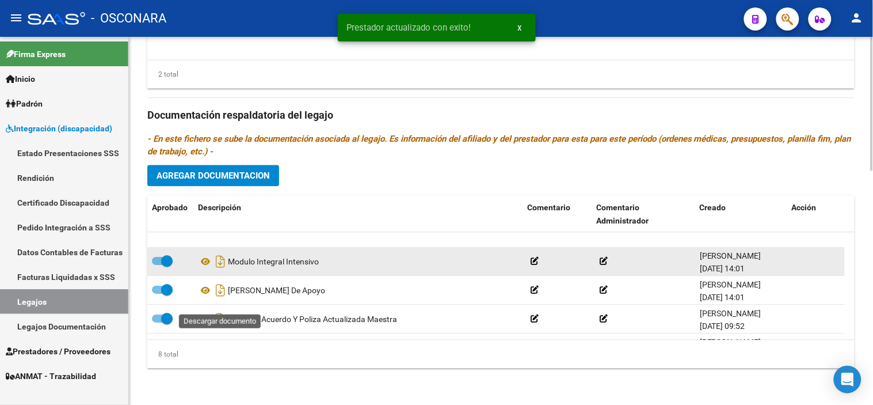
scroll to position [64, 0]
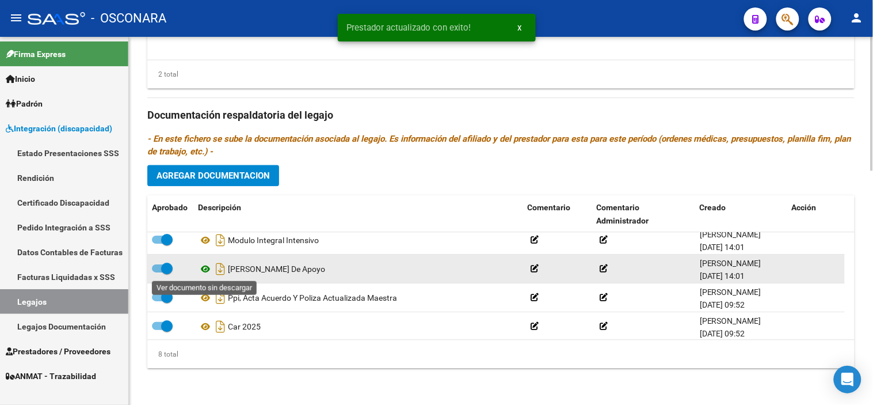
click at [203, 274] on icon at bounding box center [205, 269] width 15 height 14
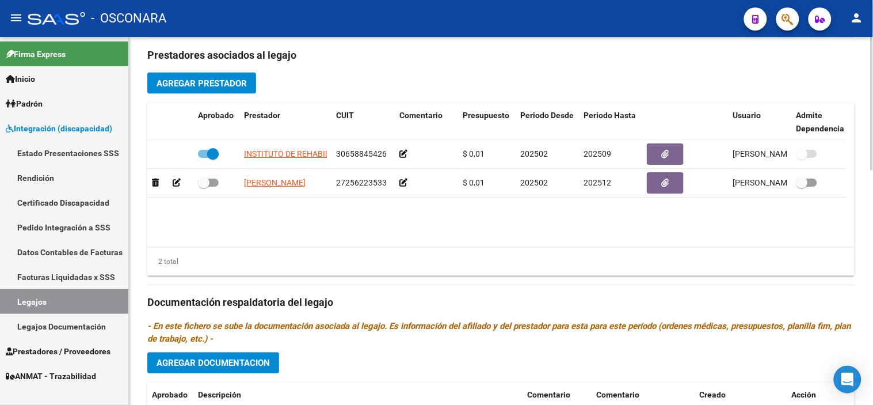
scroll to position [452, 0]
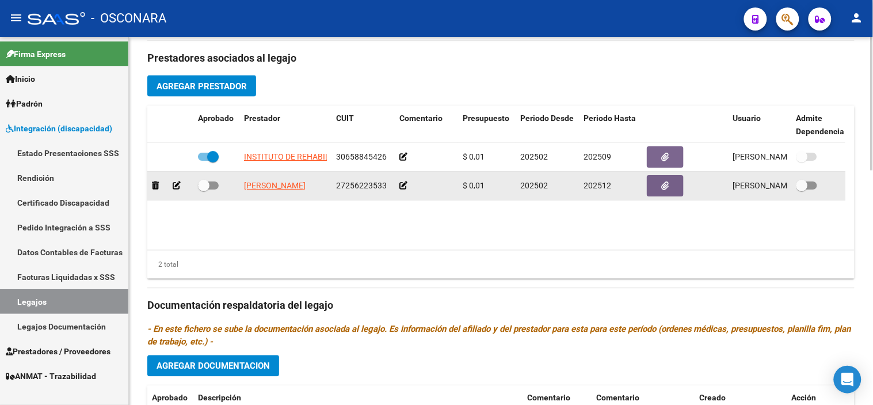
click at [177, 184] on icon at bounding box center [177, 185] width 8 height 8
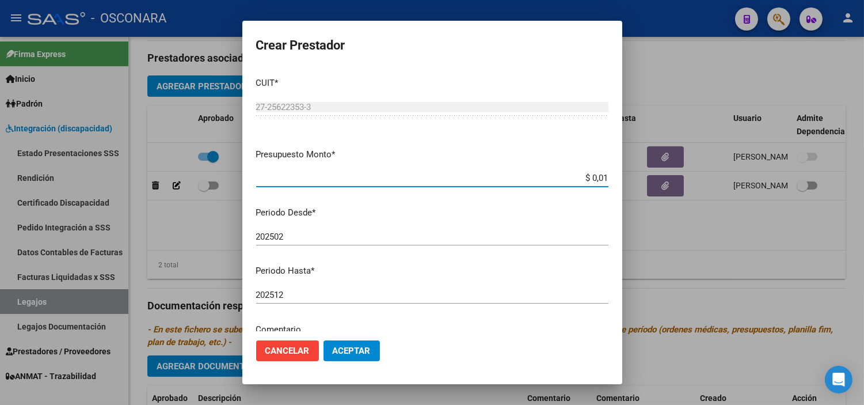
click at [592, 178] on input "$ 0,01" at bounding box center [432, 178] width 352 height 10
type input "$ 307.654,34"
click at [352, 348] on span "Aceptar" at bounding box center [352, 350] width 38 height 10
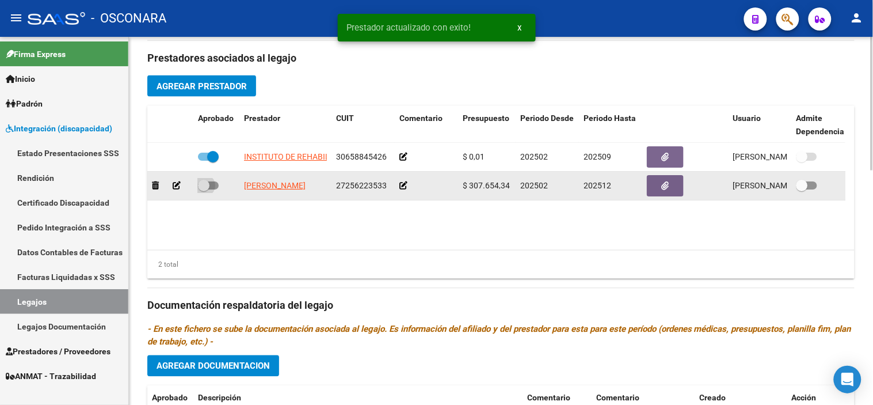
click at [206, 186] on span at bounding box center [204, 186] width 12 height 12
click at [204, 189] on input "checkbox" at bounding box center [203, 189] width 1 height 1
checkbox input "true"
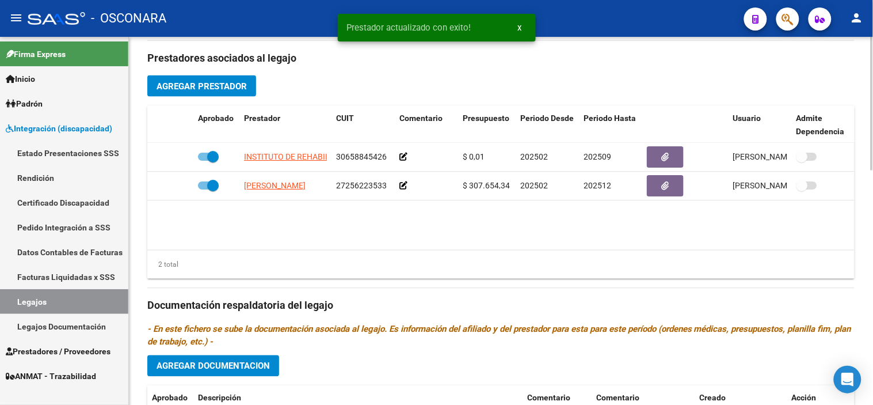
click at [485, 219] on datatable-body "INSTITUTO DE REHABILITACION E INTEGRACION DEL DISCAPACITADO DE RIVADAVIA [GEOGR…" at bounding box center [501, 196] width 708 height 107
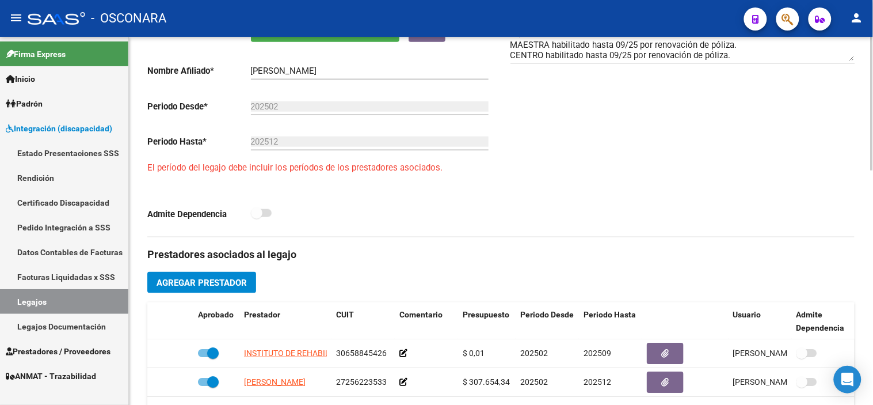
scroll to position [644, 0]
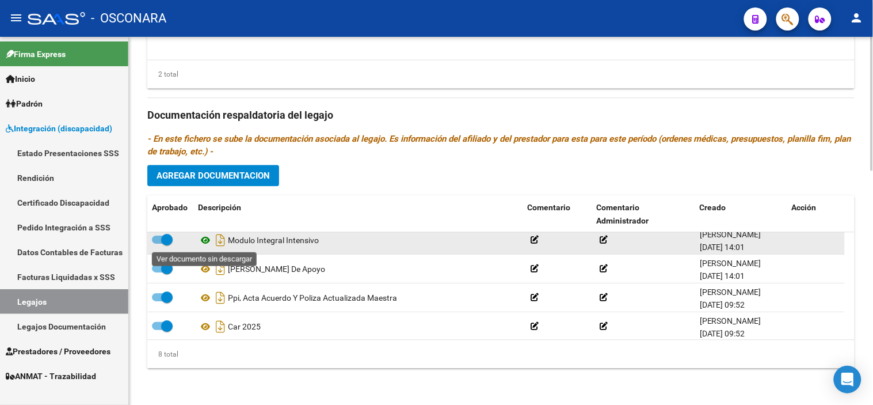
click at [209, 239] on icon at bounding box center [205, 240] width 15 height 14
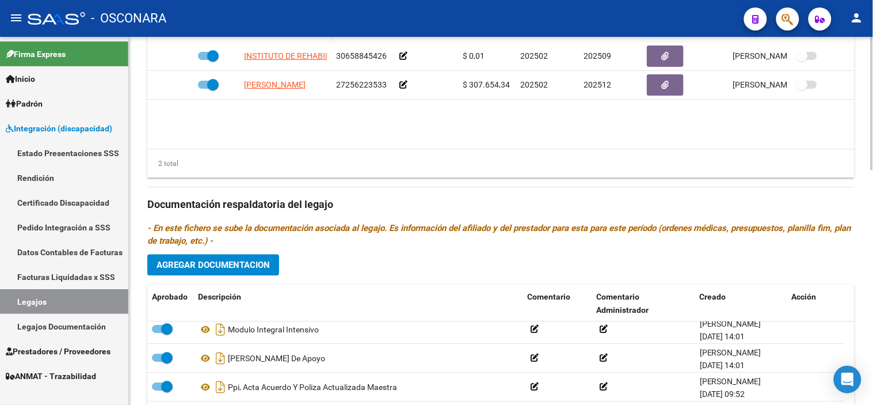
scroll to position [388, 0]
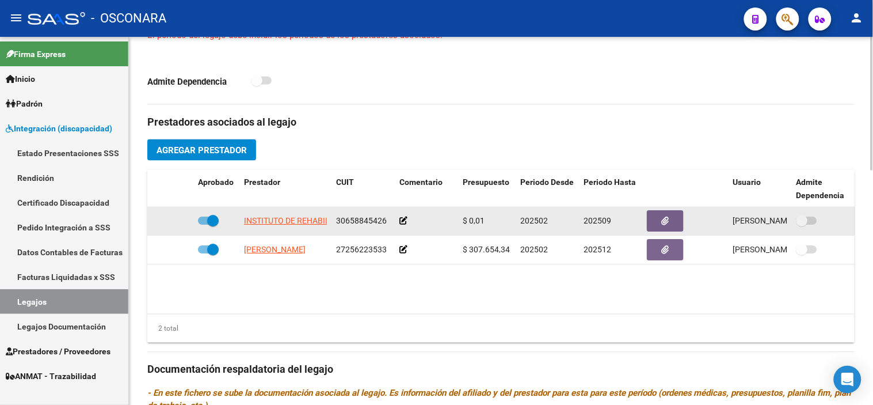
click at [217, 220] on span at bounding box center [213, 221] width 12 height 12
click at [204, 225] on input "checkbox" at bounding box center [203, 225] width 1 height 1
checkbox input "false"
click at [174, 223] on icon at bounding box center [177, 220] width 8 height 8
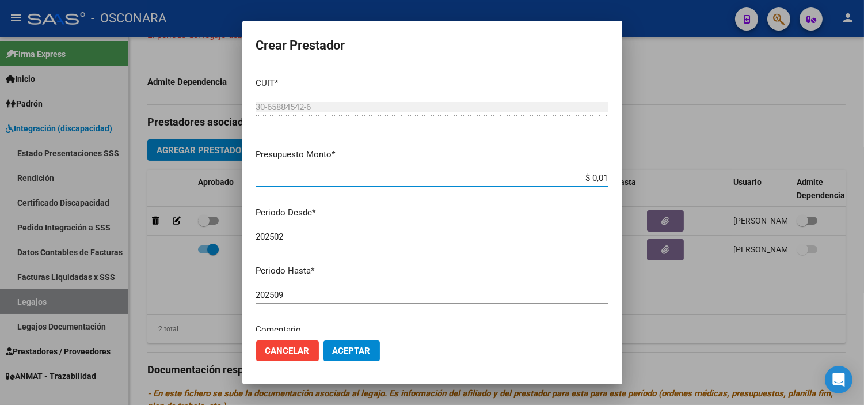
click at [588, 174] on input "$ 0,01" at bounding box center [432, 178] width 352 height 10
type input "$ 435.376,56"
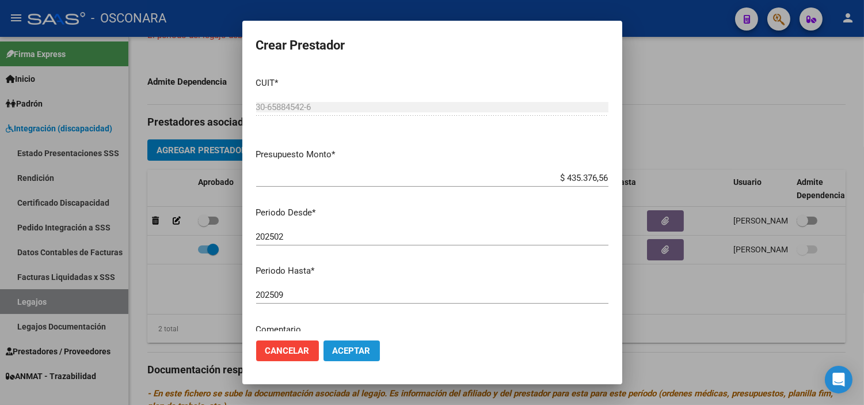
click at [354, 347] on span "Aceptar" at bounding box center [352, 350] width 38 height 10
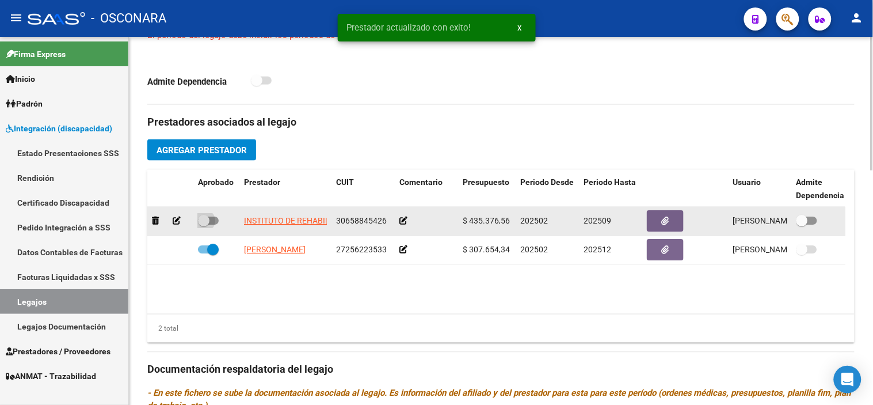
click at [203, 223] on span at bounding box center [204, 221] width 12 height 12
click at [203, 225] on input "checkbox" at bounding box center [203, 225] width 1 height 1
checkbox input "true"
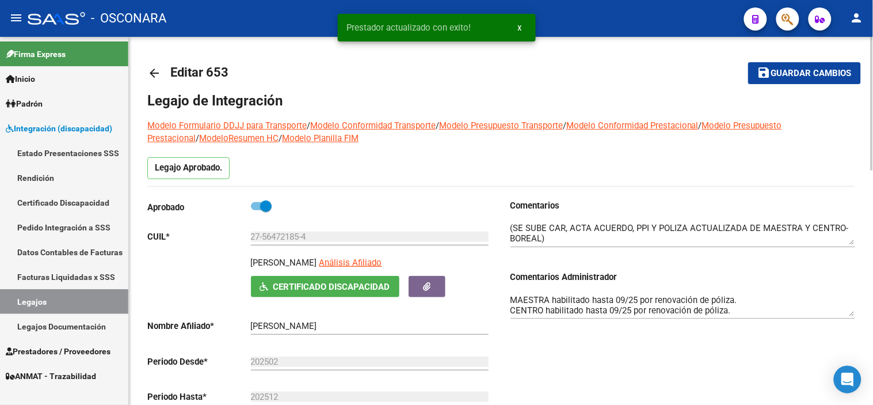
scroll to position [0, 0]
click at [785, 81] on button "save Guardar cambios" at bounding box center [804, 73] width 113 height 21
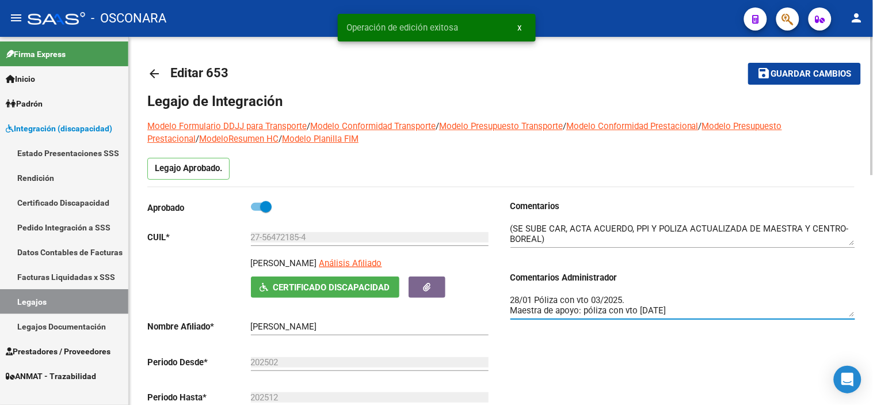
drag, startPoint x: 749, startPoint y: 305, endPoint x: 633, endPoint y: 303, distance: 115.7
click at [633, 303] on textarea "28/01 Póliza con vto 03/2025. Maestra de apoyo: póliza con vto [DATE] 14/05 Rec…" at bounding box center [683, 305] width 345 height 23
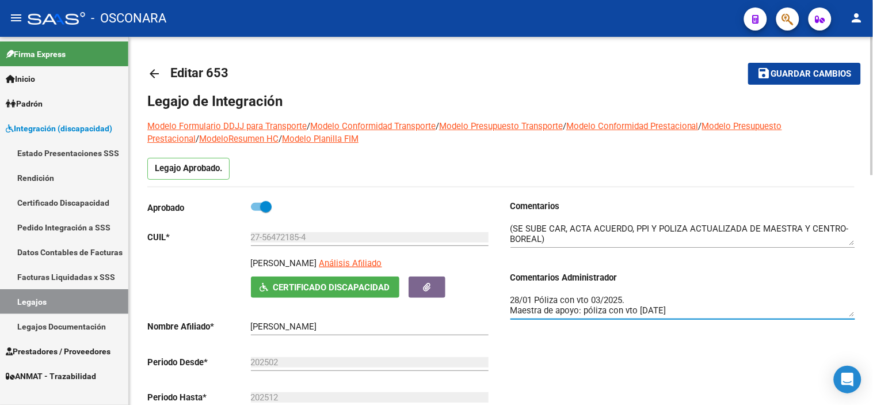
scroll to position [31, 0]
click at [511, 300] on textarea "28/01 Póliza con vto 03/2025. Maestra de apoyo: póliza con vto [DATE] 14/05 Rec…" at bounding box center [683, 305] width 345 height 23
click at [753, 306] on textarea "MAESTRA habilitado hasta 09/25 por renovación de póliza. CENTRO habilitado hast…" at bounding box center [683, 305] width 345 height 23
type textarea "MAESTRA OK CENTRO habilitado hasta 09/25 por renovación de póliza."
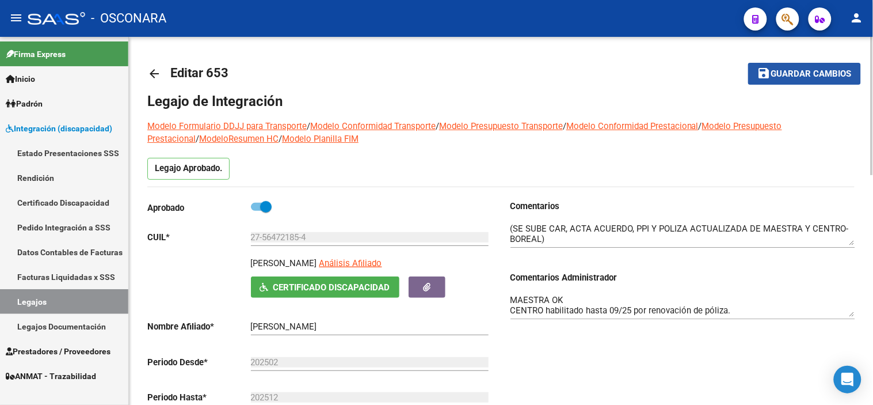
click at [812, 65] on button "save Guardar cambios" at bounding box center [804, 73] width 113 height 21
drag, startPoint x: 751, startPoint y: 78, endPoint x: 744, endPoint y: 77, distance: 7.0
click at [751, 78] on button "save Guardar cambios" at bounding box center [804, 73] width 113 height 21
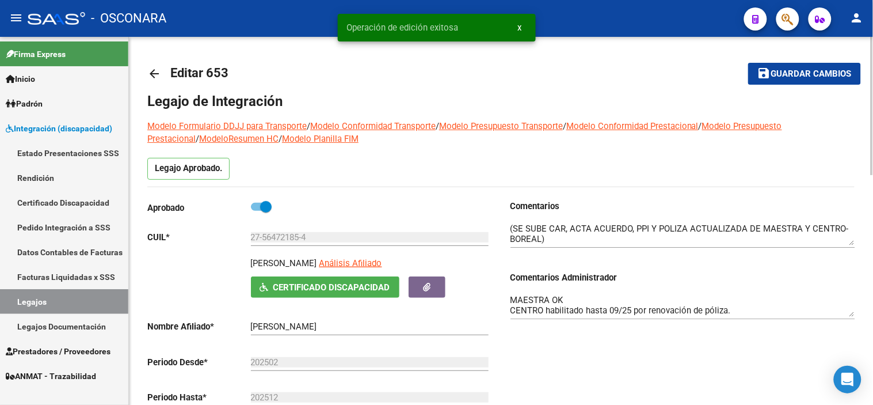
click at [153, 75] on mat-icon "arrow_back" at bounding box center [154, 74] width 14 height 14
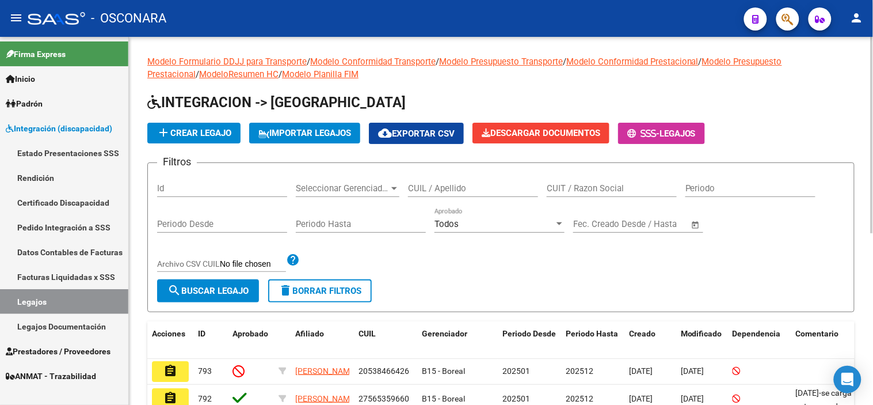
click at [225, 186] on input "Id" at bounding box center [222, 188] width 130 height 10
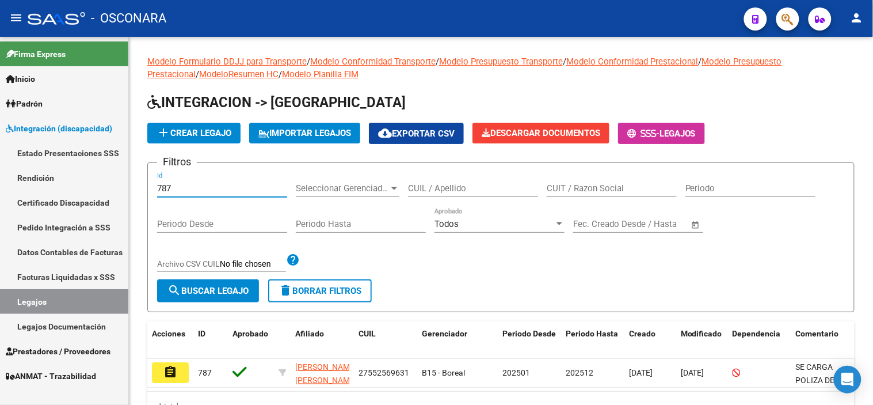
type input "787"
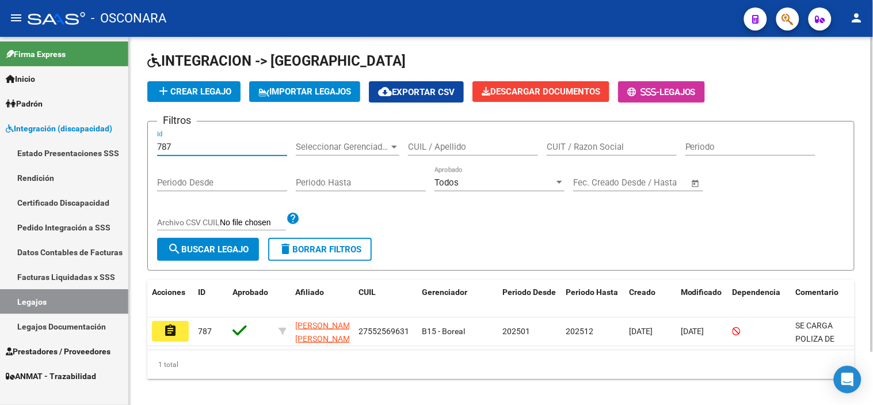
scroll to position [62, 0]
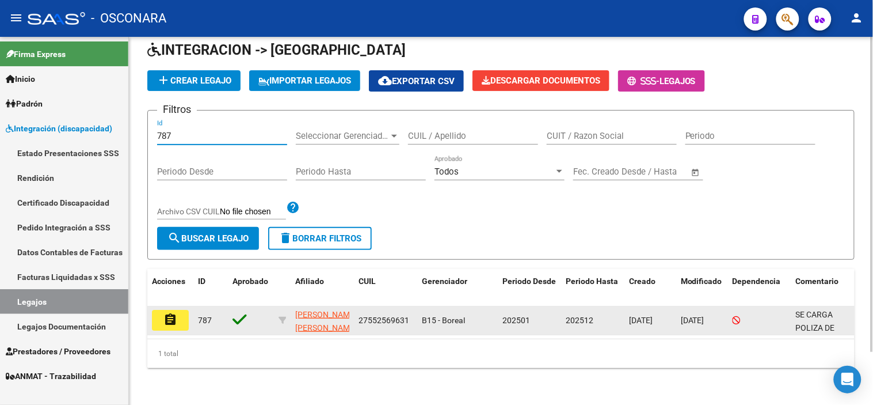
click at [173, 313] on mat-icon "assignment" at bounding box center [170, 320] width 14 height 14
